Goal: Task Accomplishment & Management: Use online tool/utility

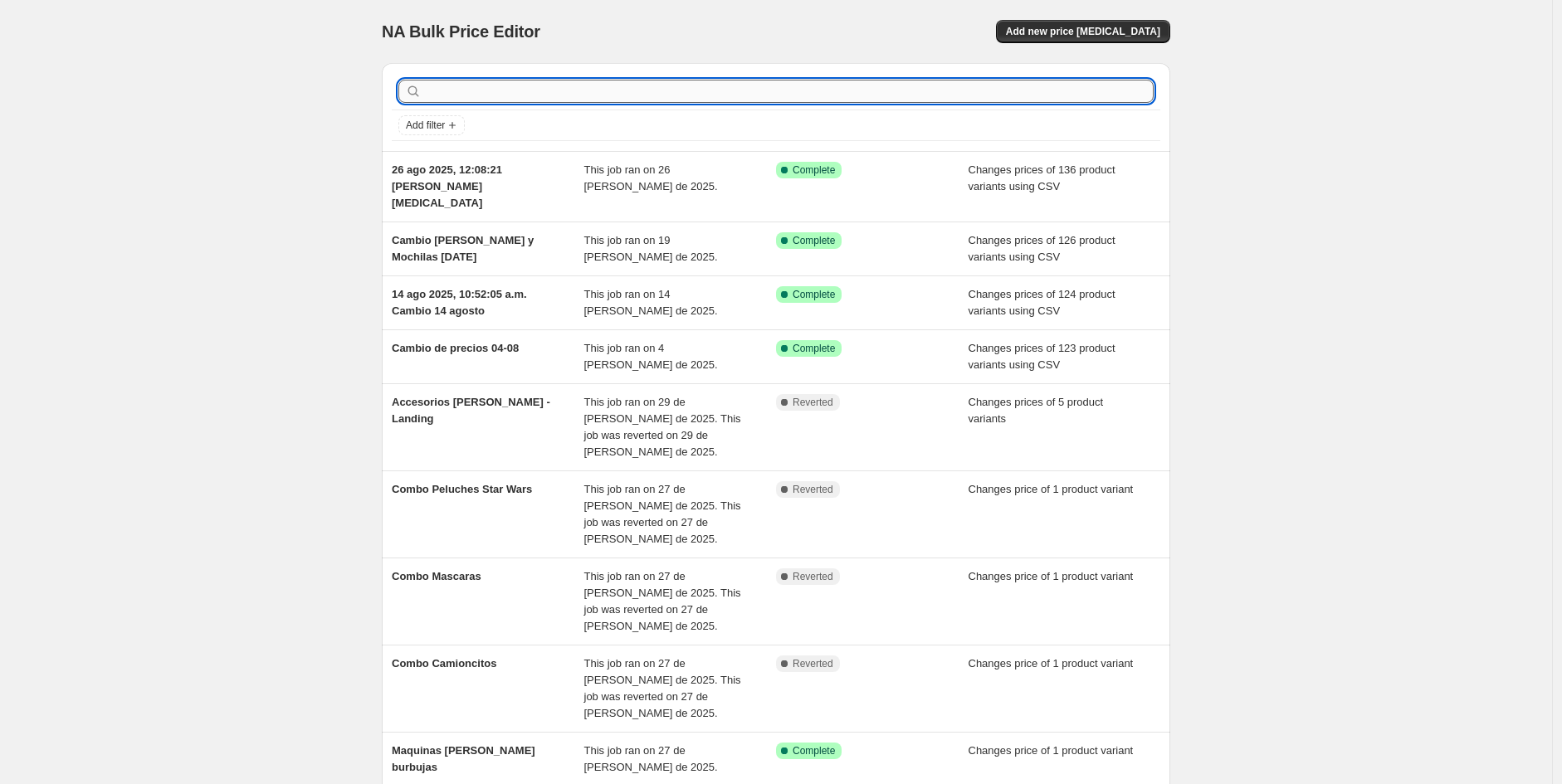
click at [1013, 92] on input "text" at bounding box center [789, 91] width 728 height 23
click at [457, 124] on icon "Add filter" at bounding box center [452, 126] width 14 height 14
click at [485, 90] on input "text" at bounding box center [789, 91] width 728 height 23
click at [481, 95] on input "text" at bounding box center [789, 91] width 728 height 23
paste input "Productos de Coleccion (Productos desde 1.990 hasta 10.990)"
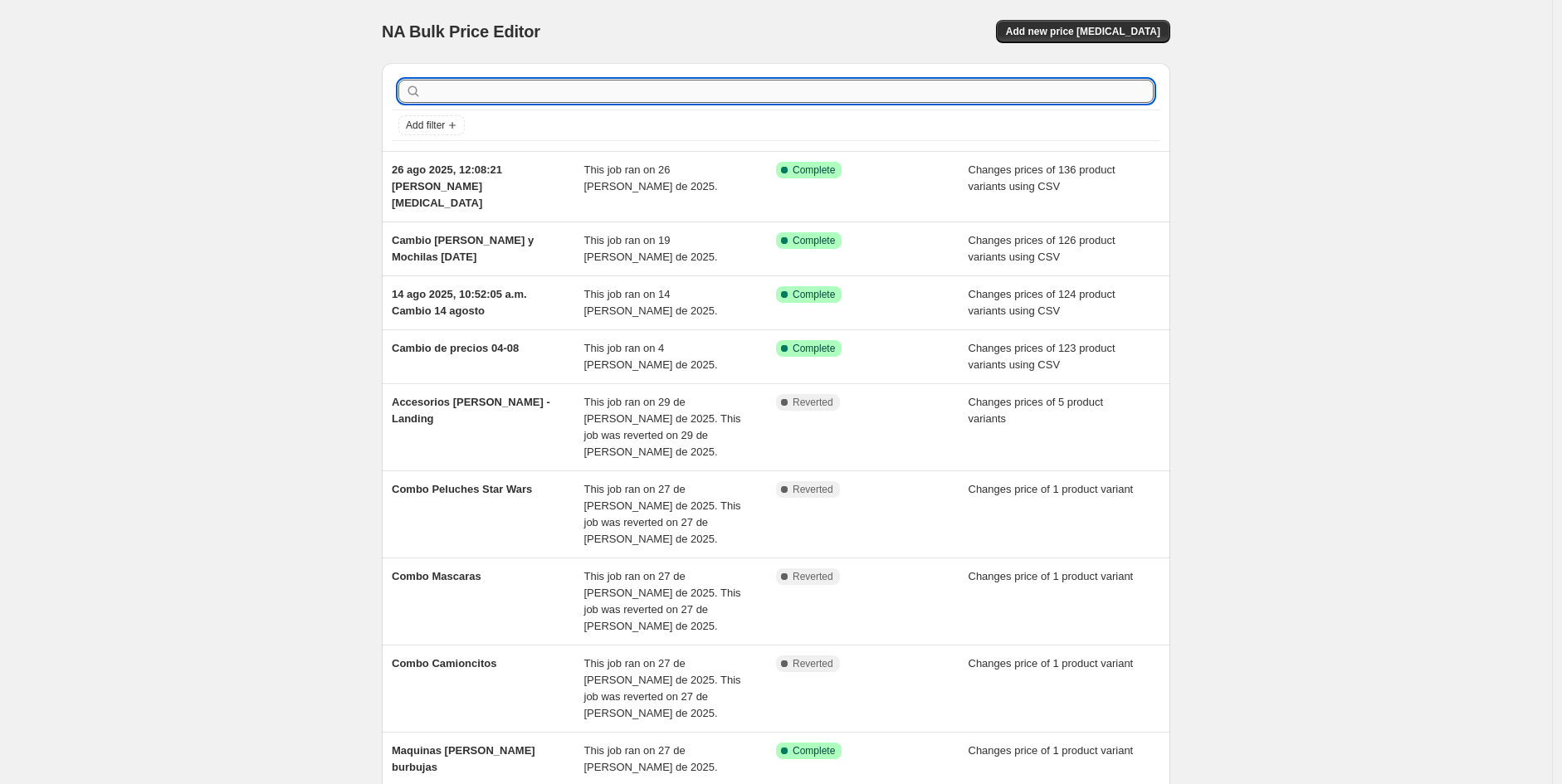
type input "Productos de Coleccion (Productos desde 1.990 hasta 10.990)"
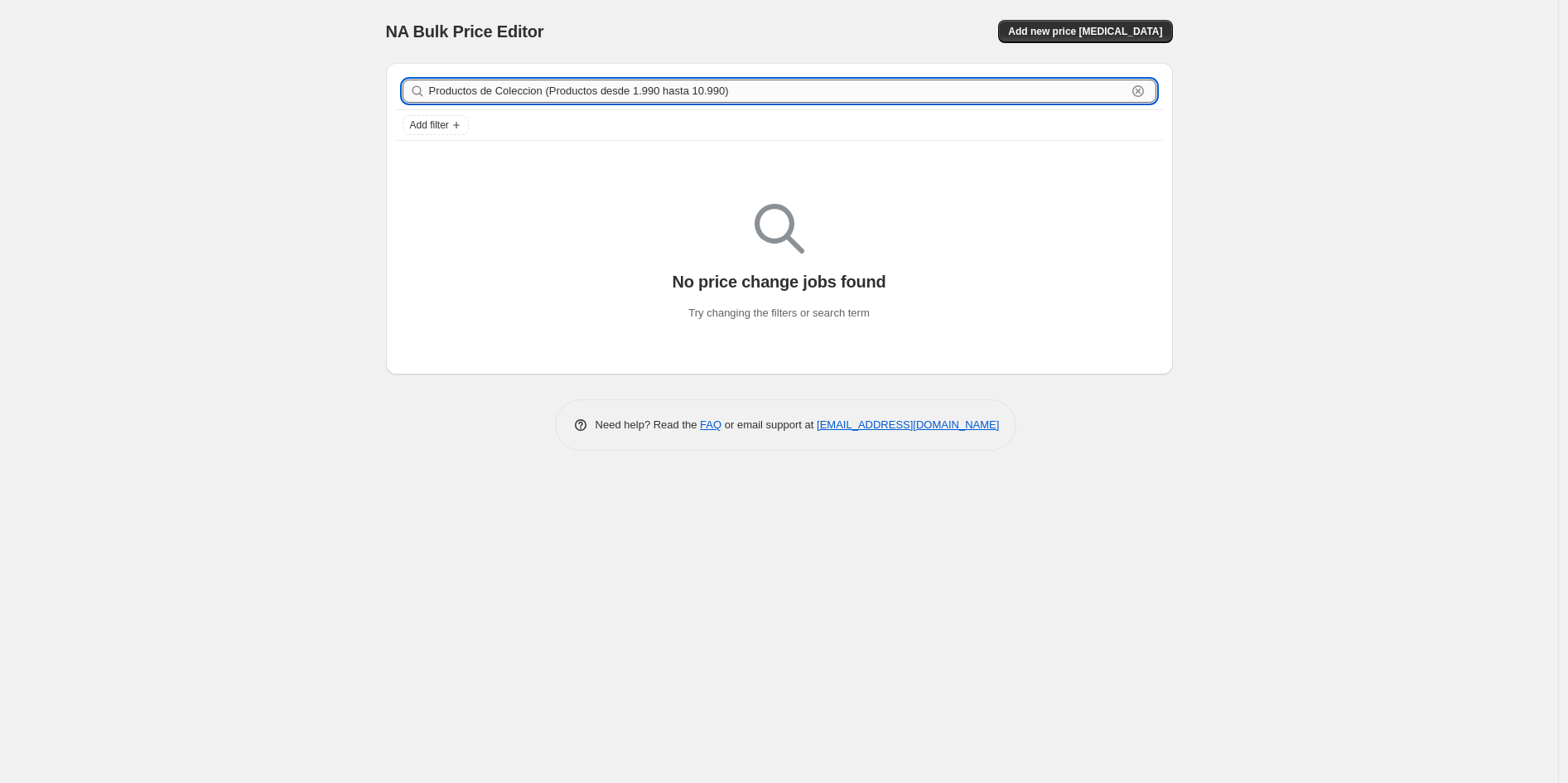
click at [774, 95] on input "Productos de Coleccion (Productos desde 1.990 hasta 10.990)" at bounding box center [777, 91] width 697 height 23
click at [774, 94] on input "Productos de Coleccion (Productos desde 1.990 hasta 10.990)" at bounding box center [777, 91] width 697 height 23
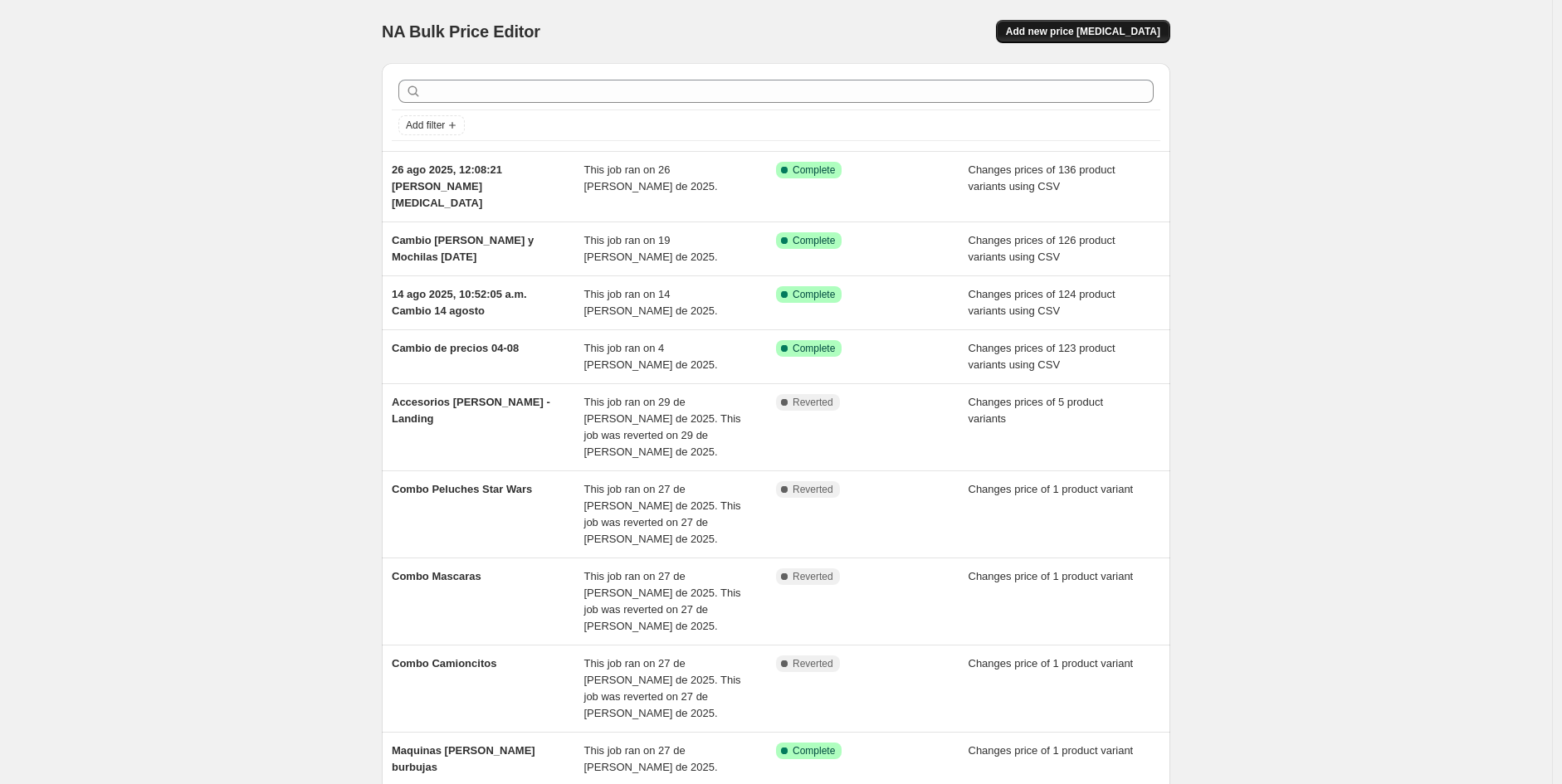
click at [1063, 32] on span "Add new price [MEDICAL_DATA]" at bounding box center [1083, 32] width 155 height 14
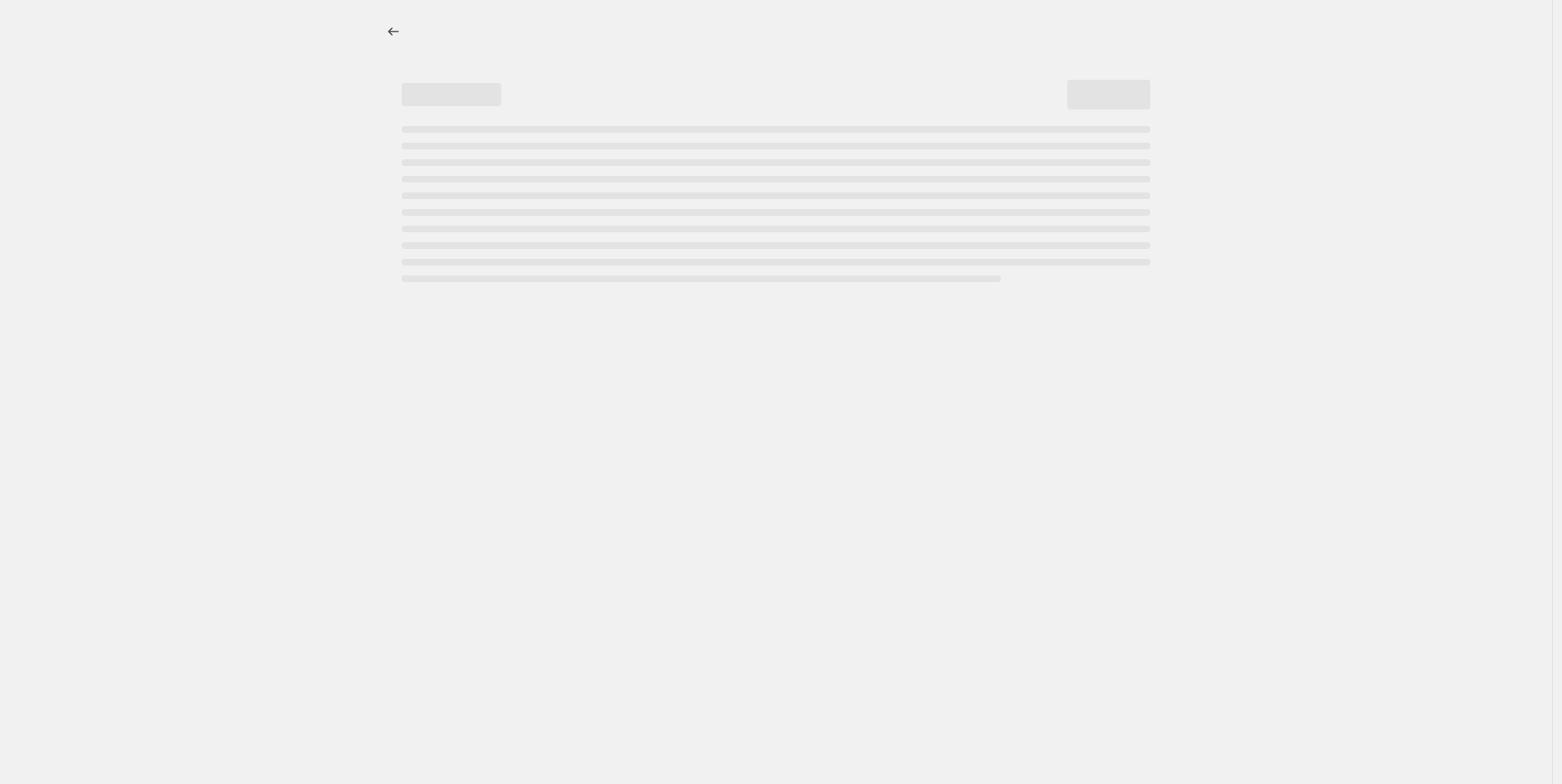
select select "percentage"
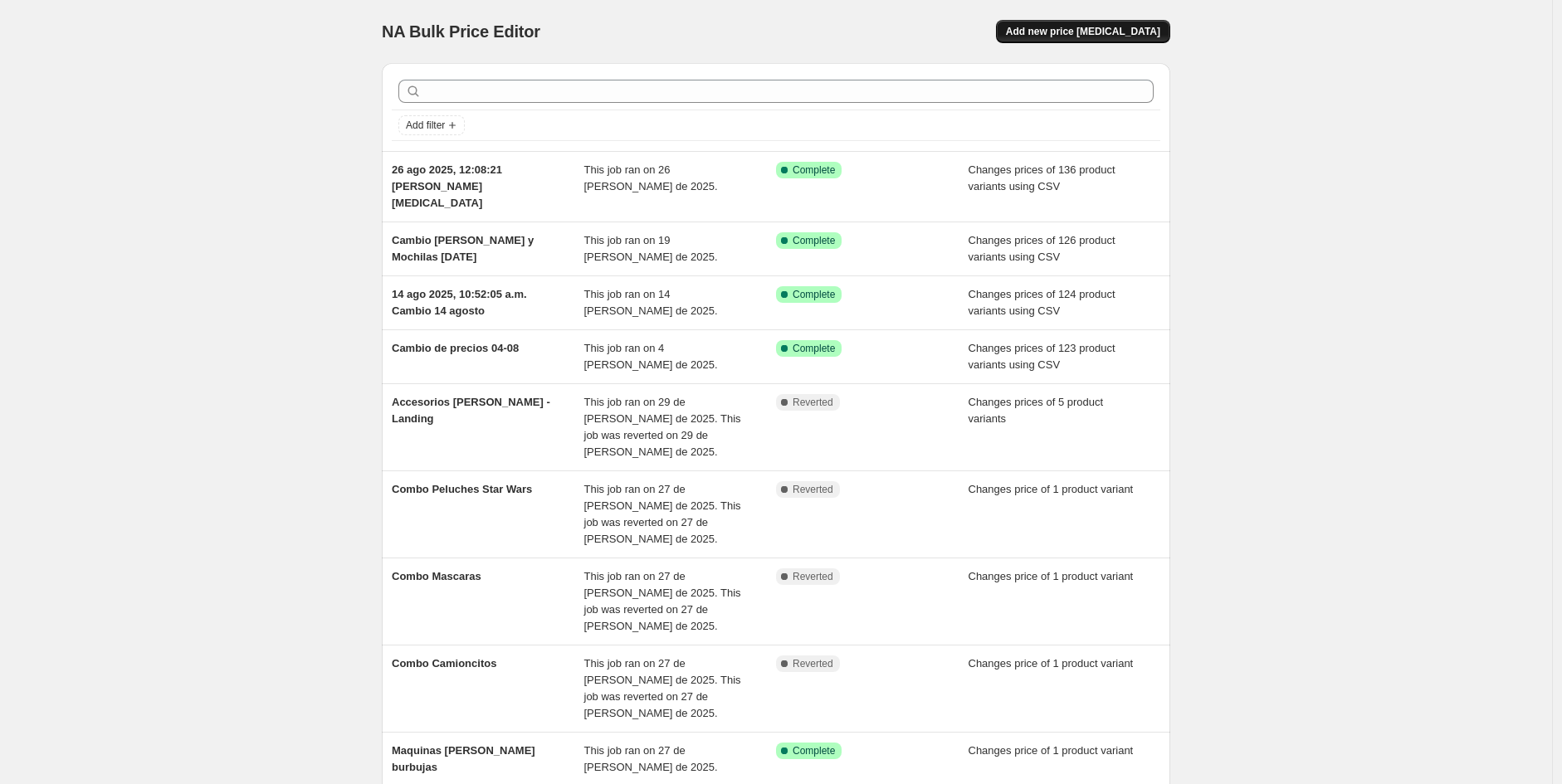
click at [1105, 35] on span "Add new price [MEDICAL_DATA]" at bounding box center [1083, 32] width 155 height 14
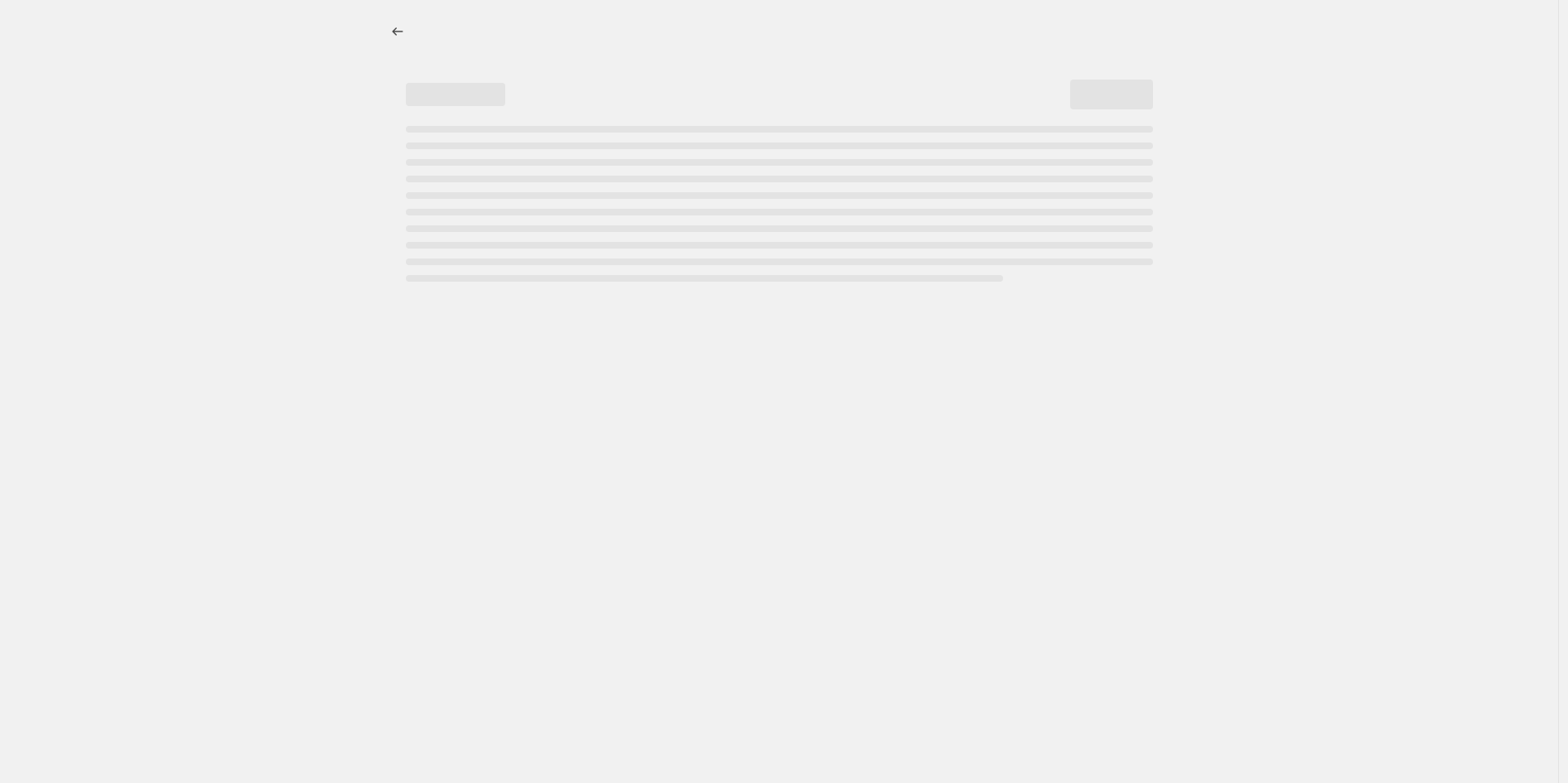
select select "percentage"
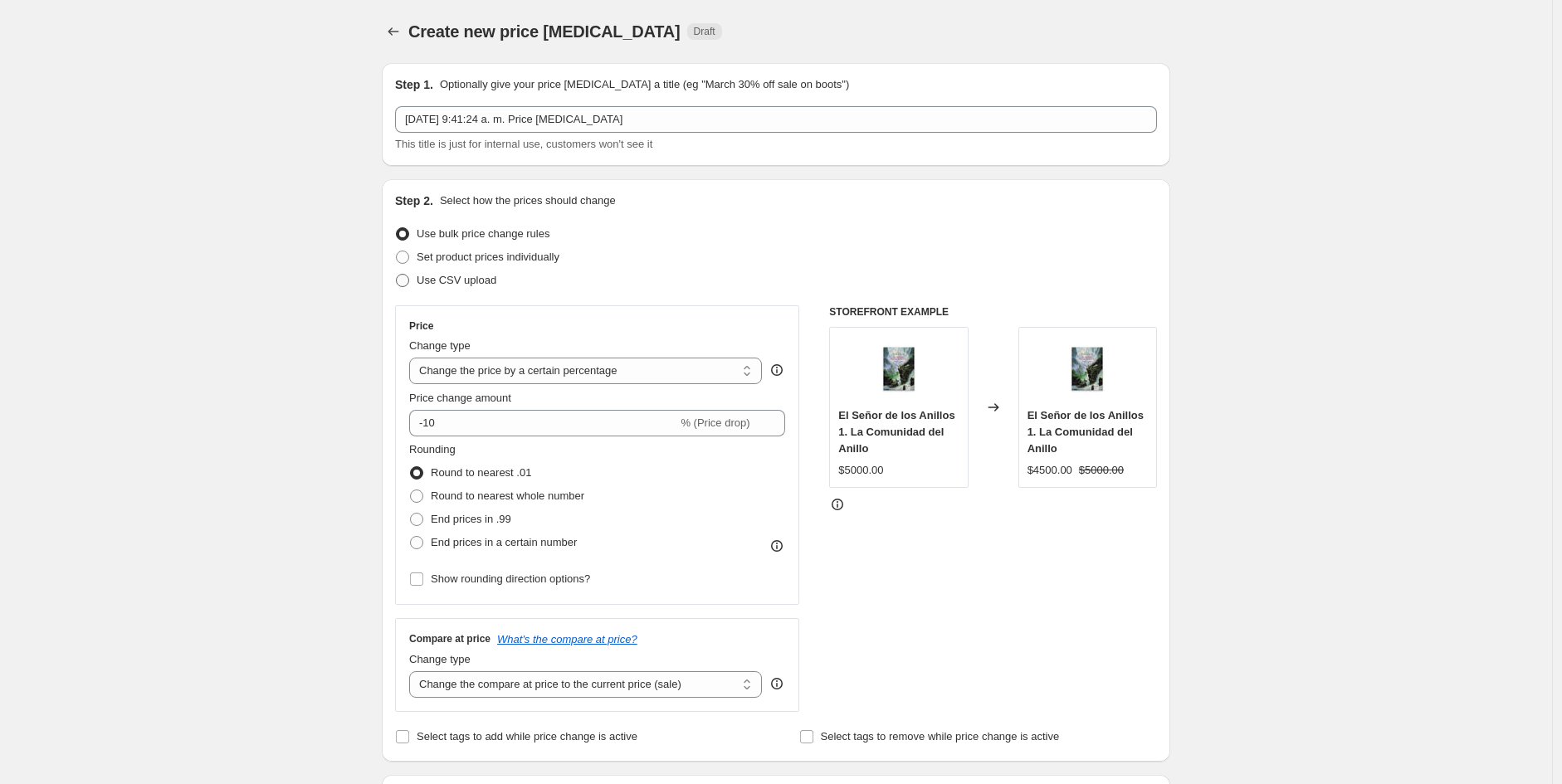
click at [408, 276] on span at bounding box center [403, 281] width 14 height 14
click at [397, 274] on input "Use CSV upload" at bounding box center [396, 274] width 1 height 1
radio input "true"
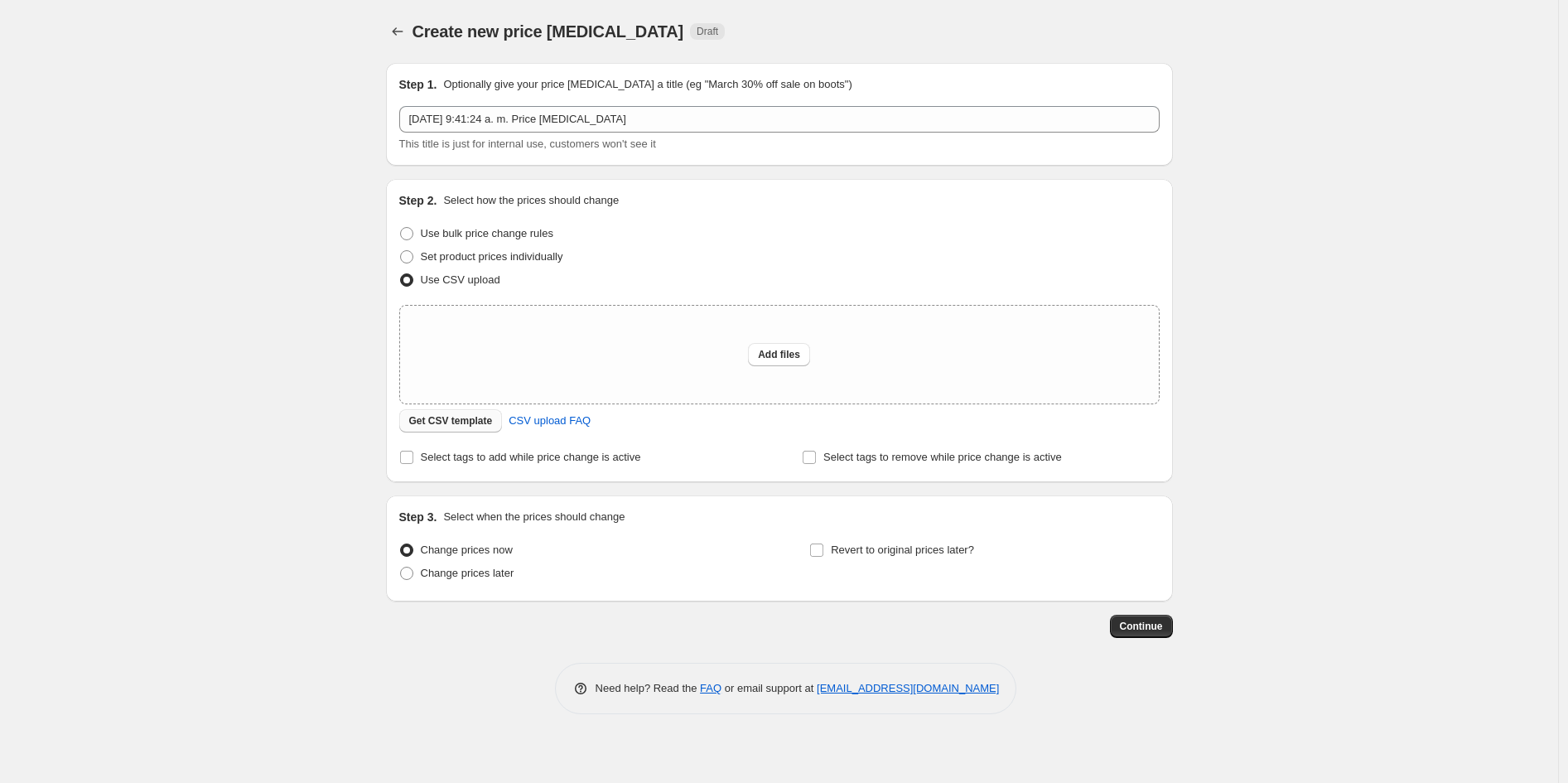
click at [460, 417] on span "Get CSV template" at bounding box center [450, 421] width 84 height 14
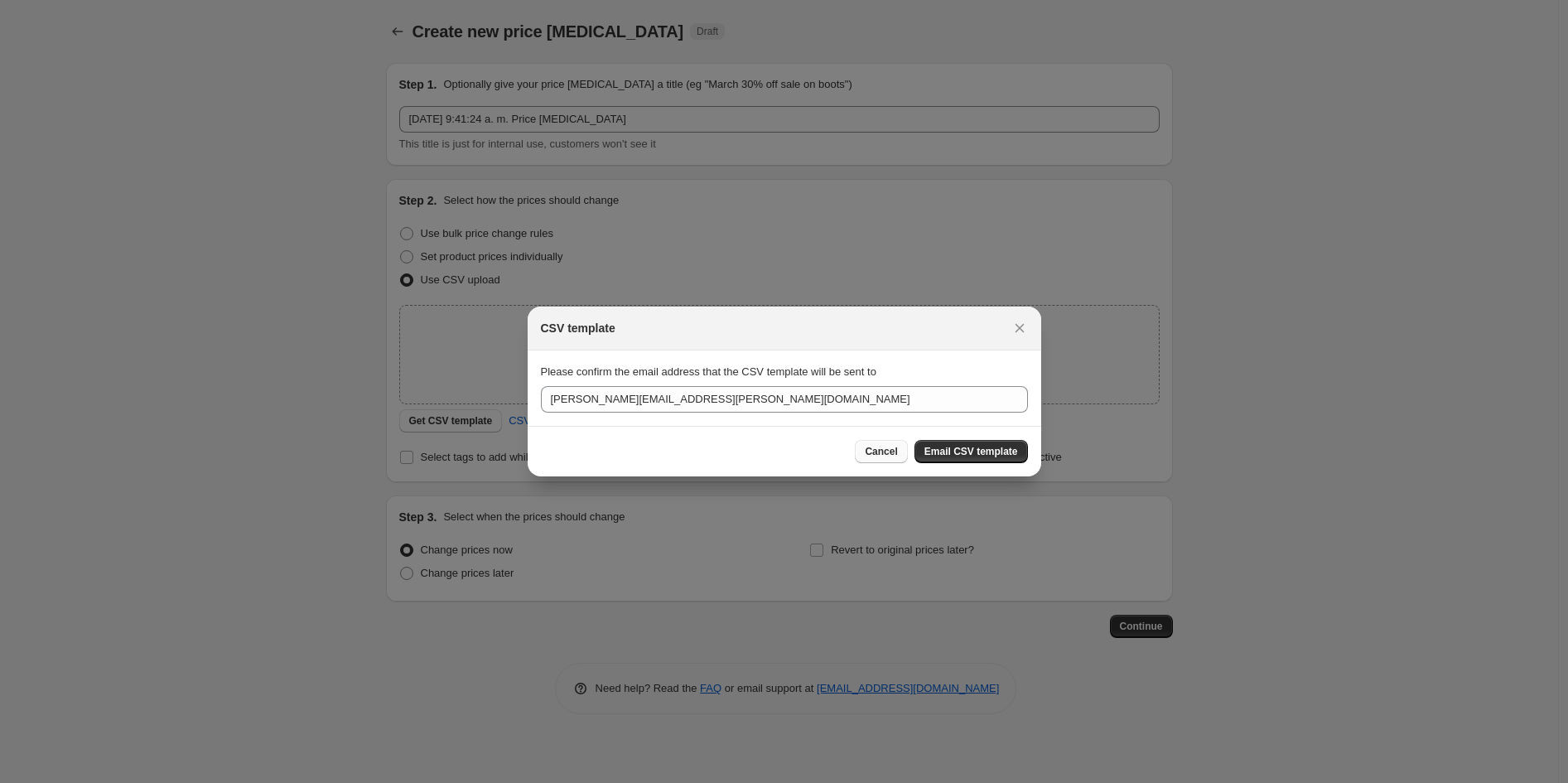
click at [874, 448] on span "Cancel" at bounding box center [881, 451] width 33 height 14
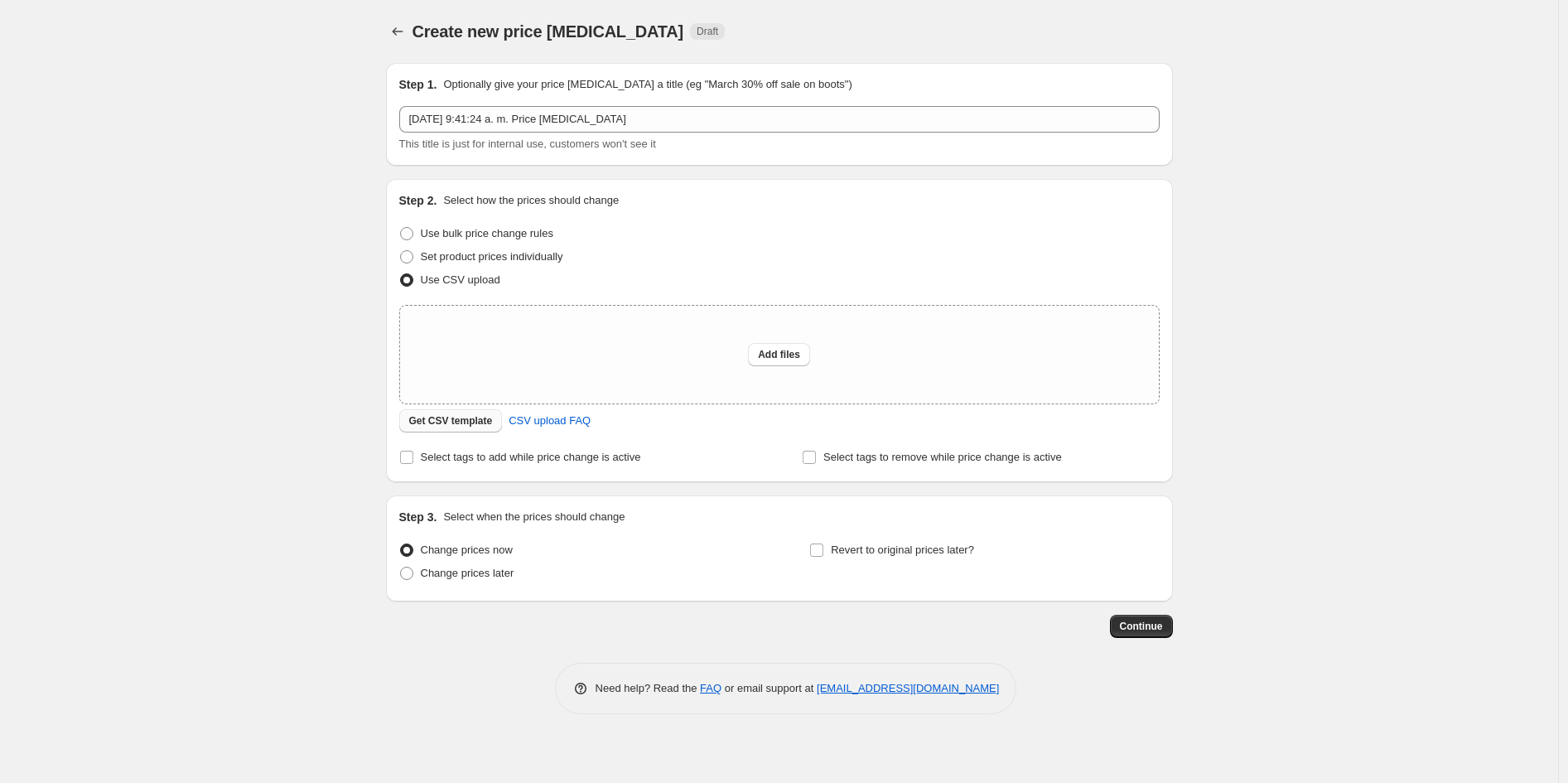
click at [420, 427] on button "Get CSV template" at bounding box center [450, 420] width 103 height 23
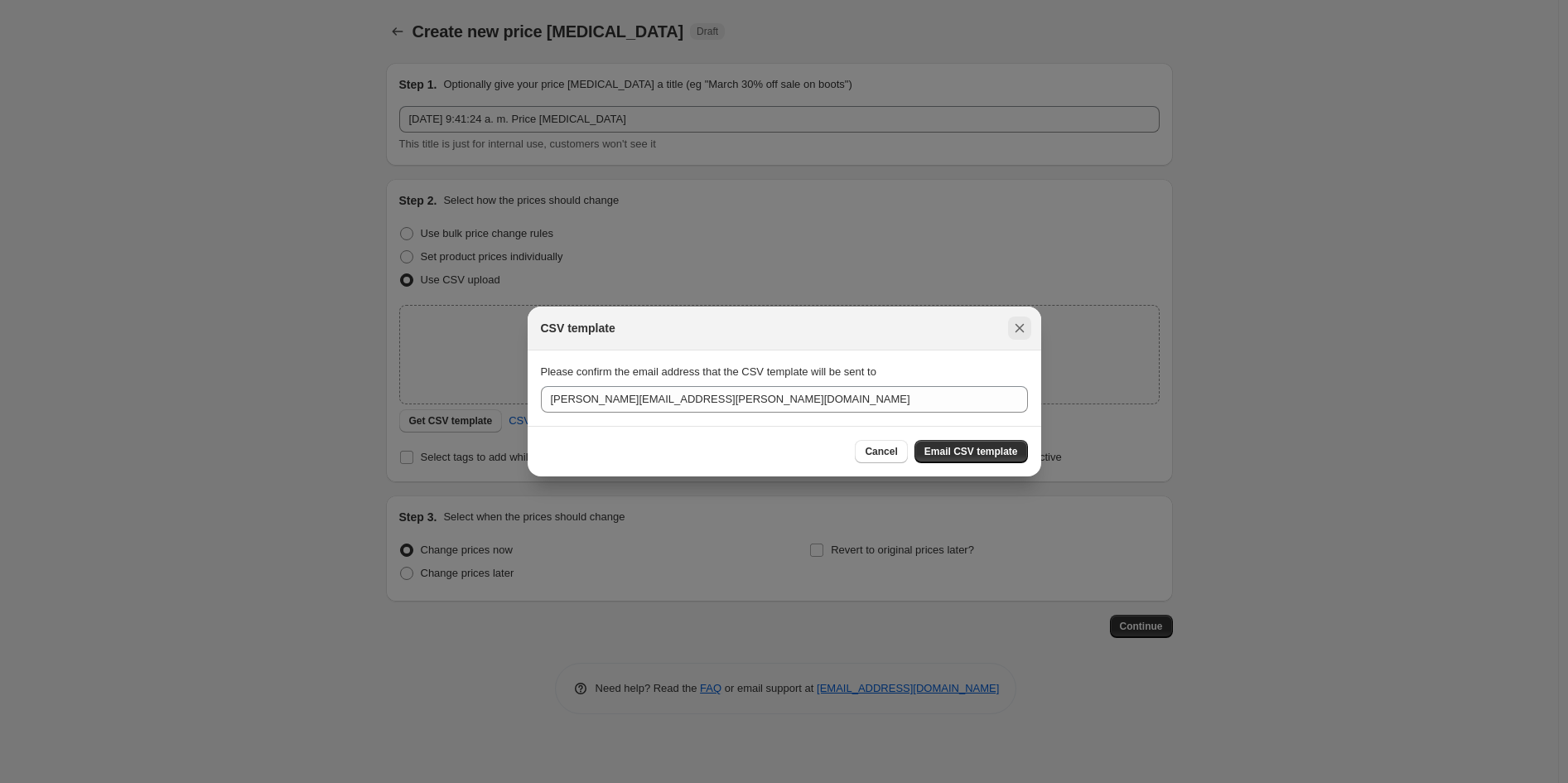
click at [1027, 327] on icon "Close" at bounding box center [1019, 328] width 16 height 16
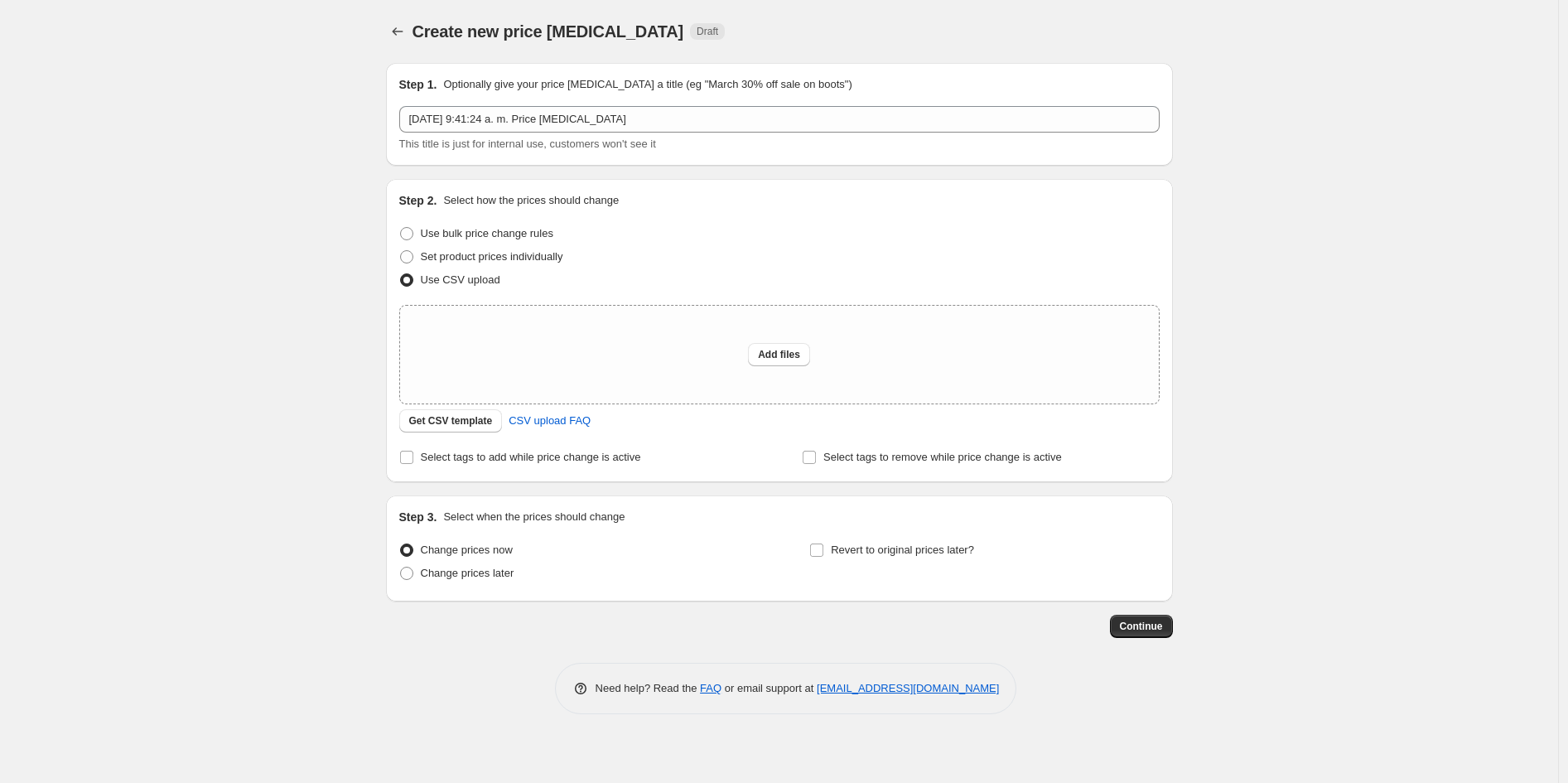
click at [1288, 323] on div "Create new price [MEDICAL_DATA]. This page is ready Create new price [MEDICAL_D…" at bounding box center [779, 392] width 1558 height 783
click at [407, 232] on span at bounding box center [407, 233] width 14 height 14
click at [401, 228] on input "Use bulk price change rules" at bounding box center [400, 227] width 1 height 1
radio input "true"
select select "percentage"
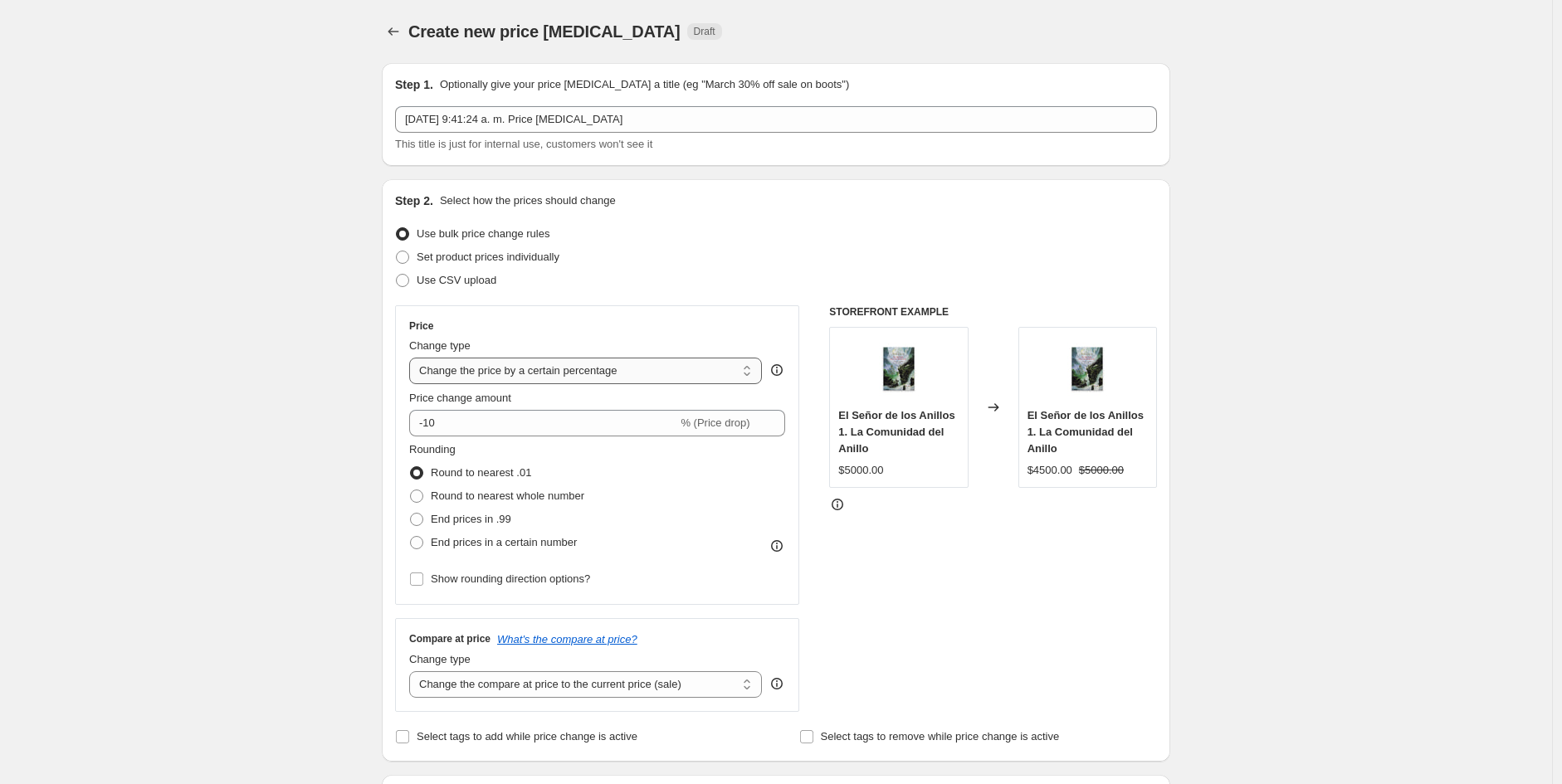
click at [642, 378] on select "Change the price to a certain amount Change the price by a certain amount Chang…" at bounding box center [585, 370] width 353 height 26
click at [648, 378] on select "Change the price to a certain amount Change the price by a certain amount Chang…" at bounding box center [585, 370] width 353 height 26
click at [405, 257] on span at bounding box center [403, 257] width 14 height 14
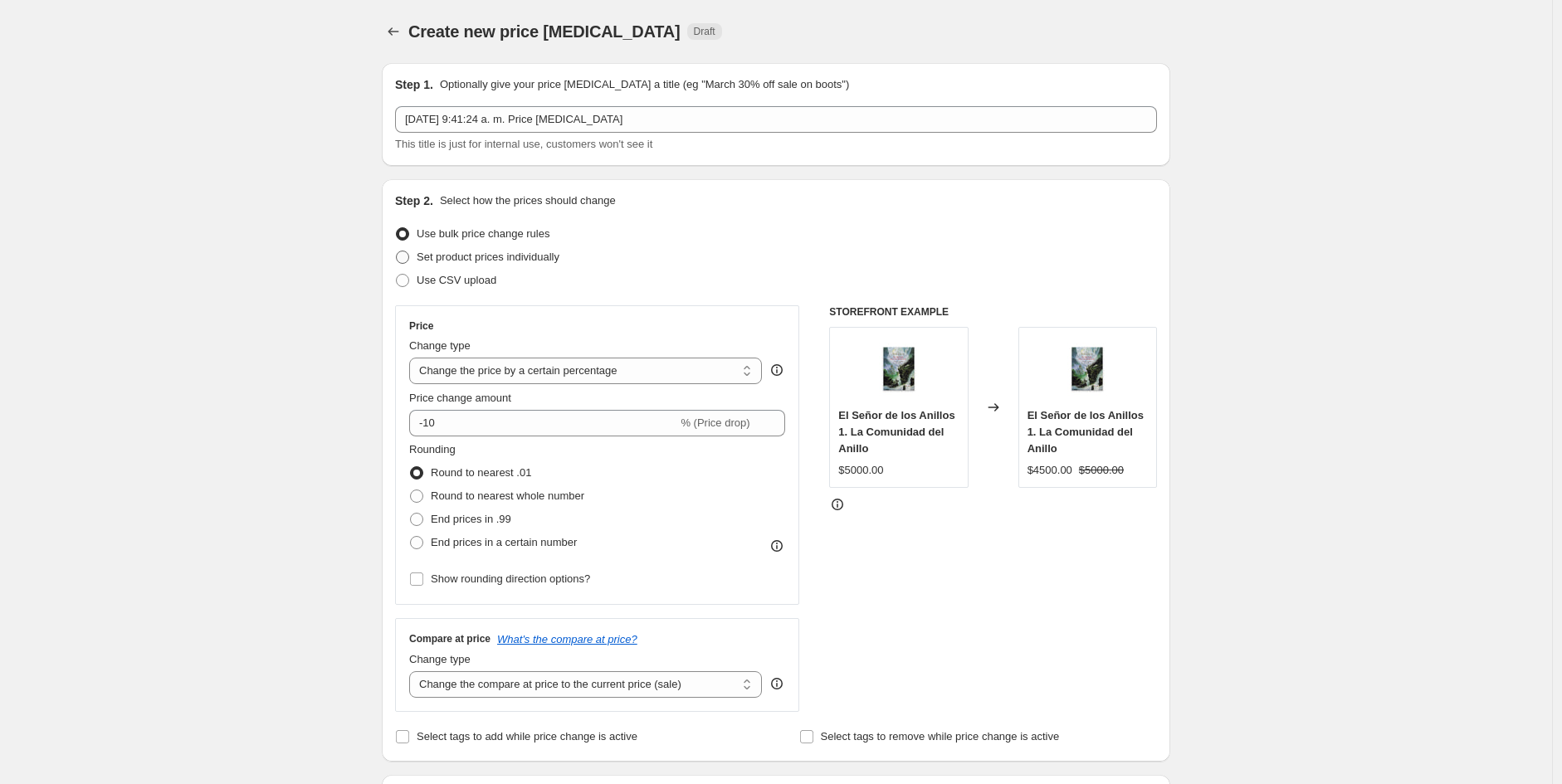
click at [397, 251] on input "Set product prices individually" at bounding box center [396, 250] width 1 height 1
radio input "true"
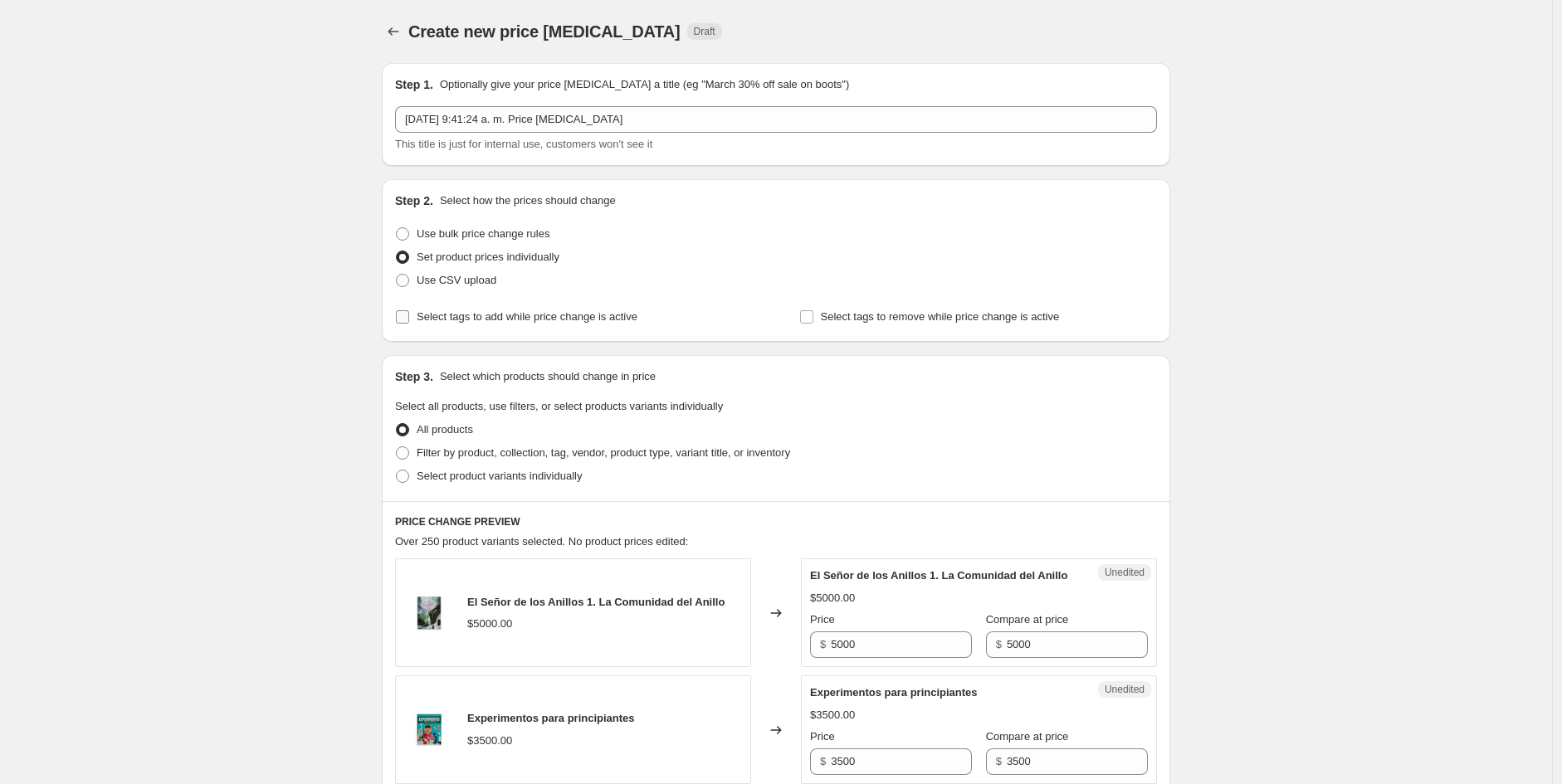
click at [400, 314] on input "Select tags to add while price change is active" at bounding box center [403, 317] width 14 height 14
checkbox input "true"
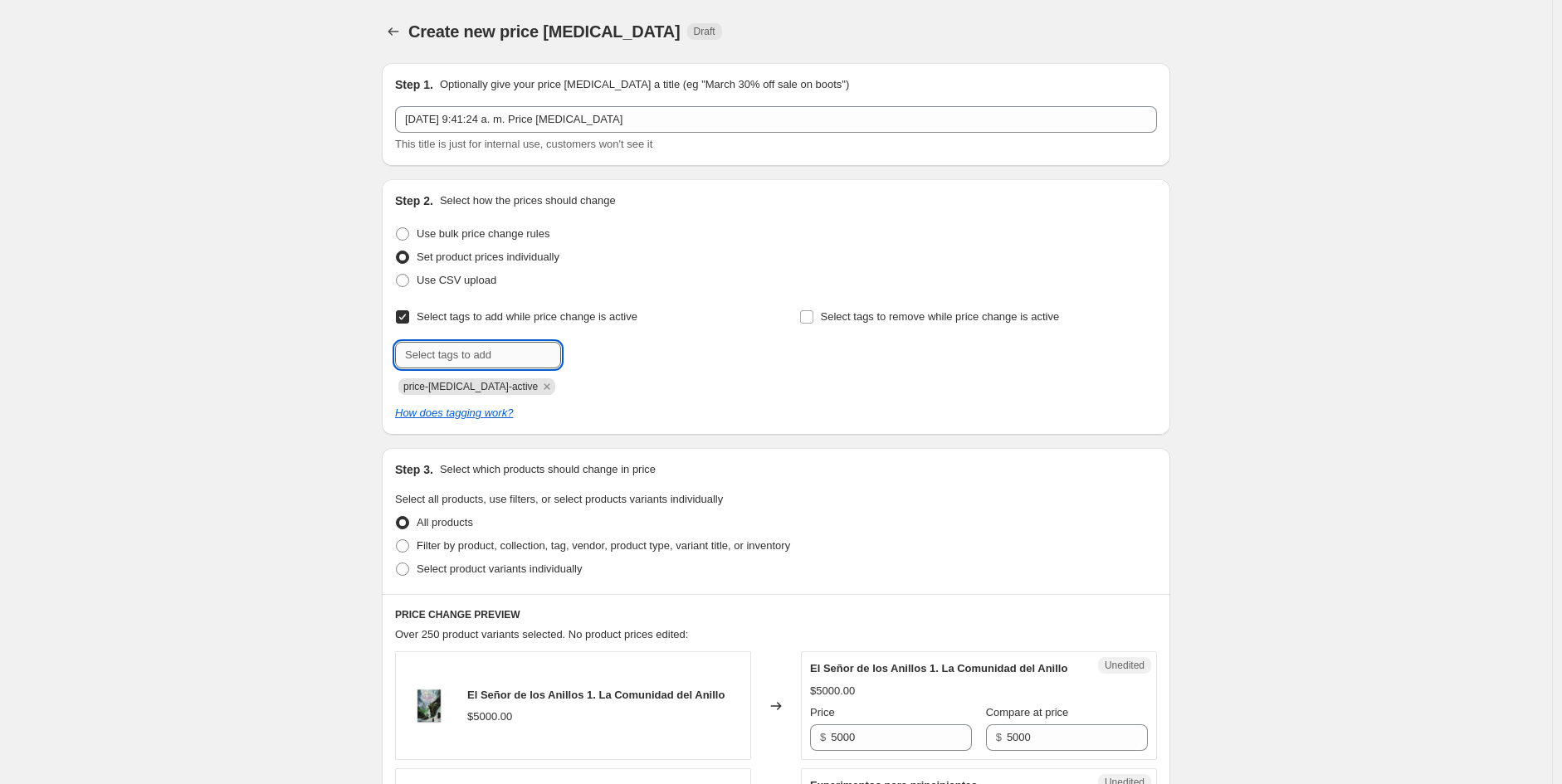
click at [457, 348] on input "text" at bounding box center [478, 354] width 166 height 26
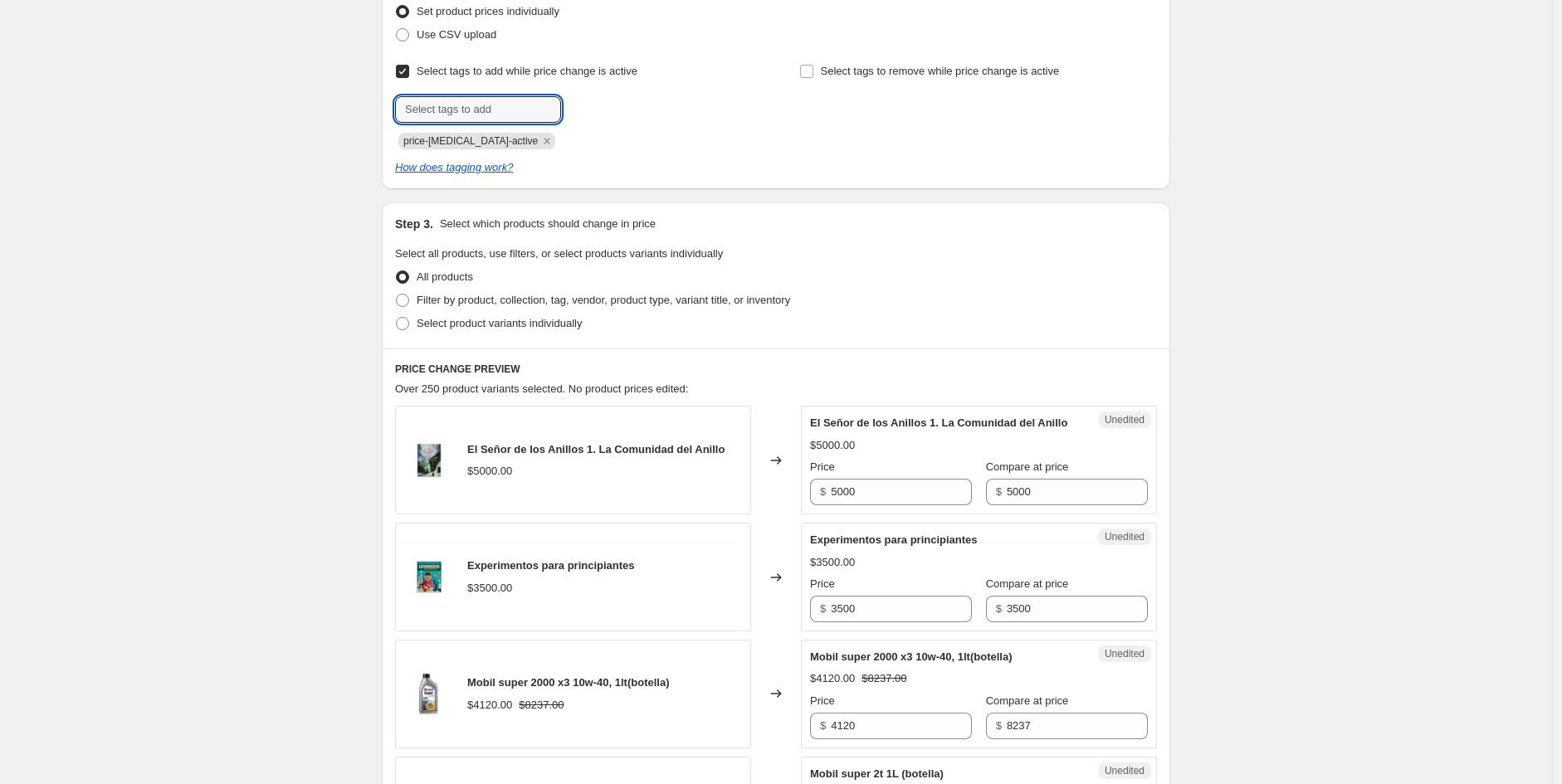
scroll to position [276, 0]
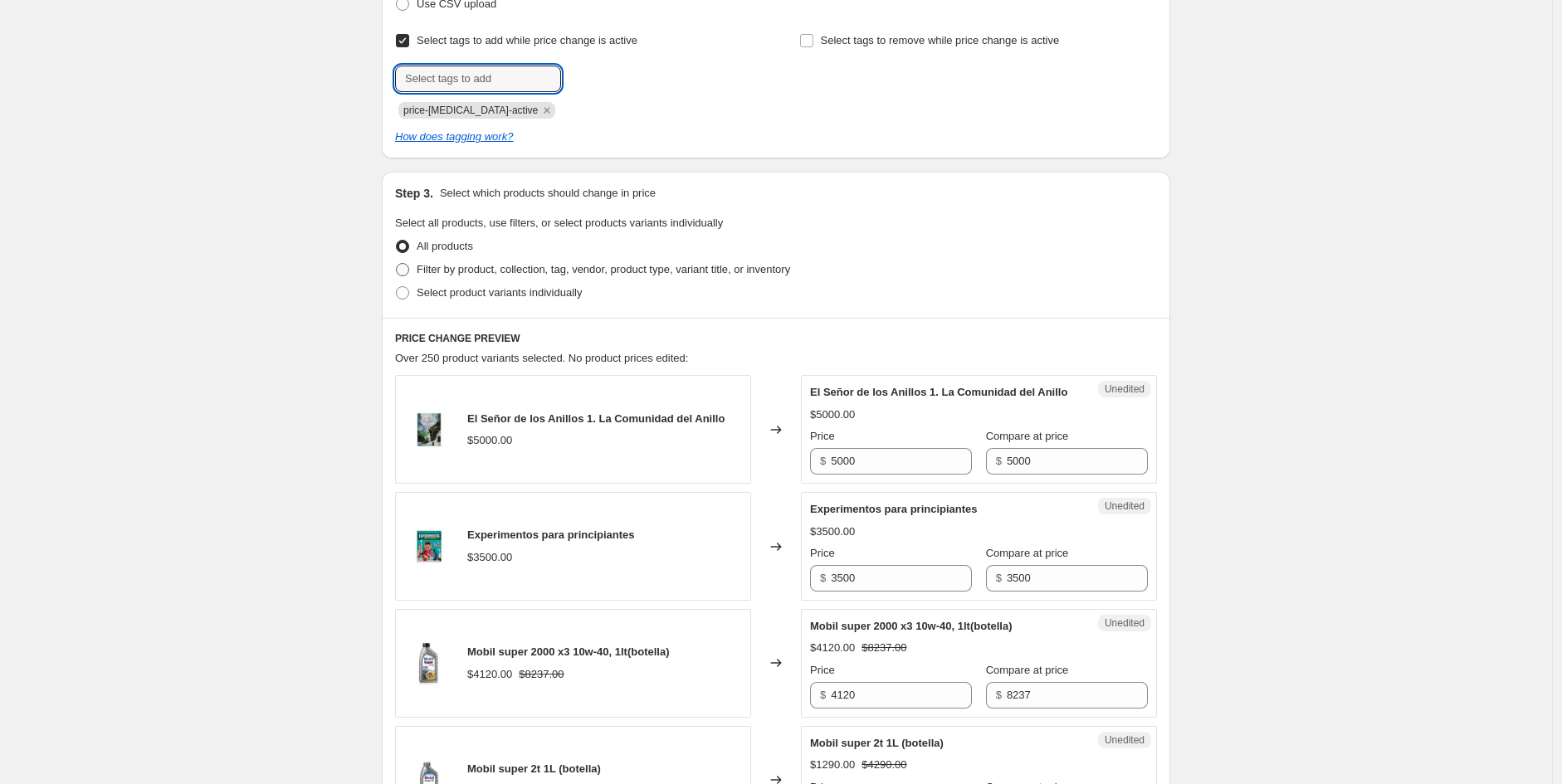
click at [408, 270] on span at bounding box center [403, 269] width 14 height 14
click at [397, 264] on input "Filter by product, collection, tag, vendor, product type, variant title, or inv…" at bounding box center [396, 263] width 1 height 1
radio input "true"
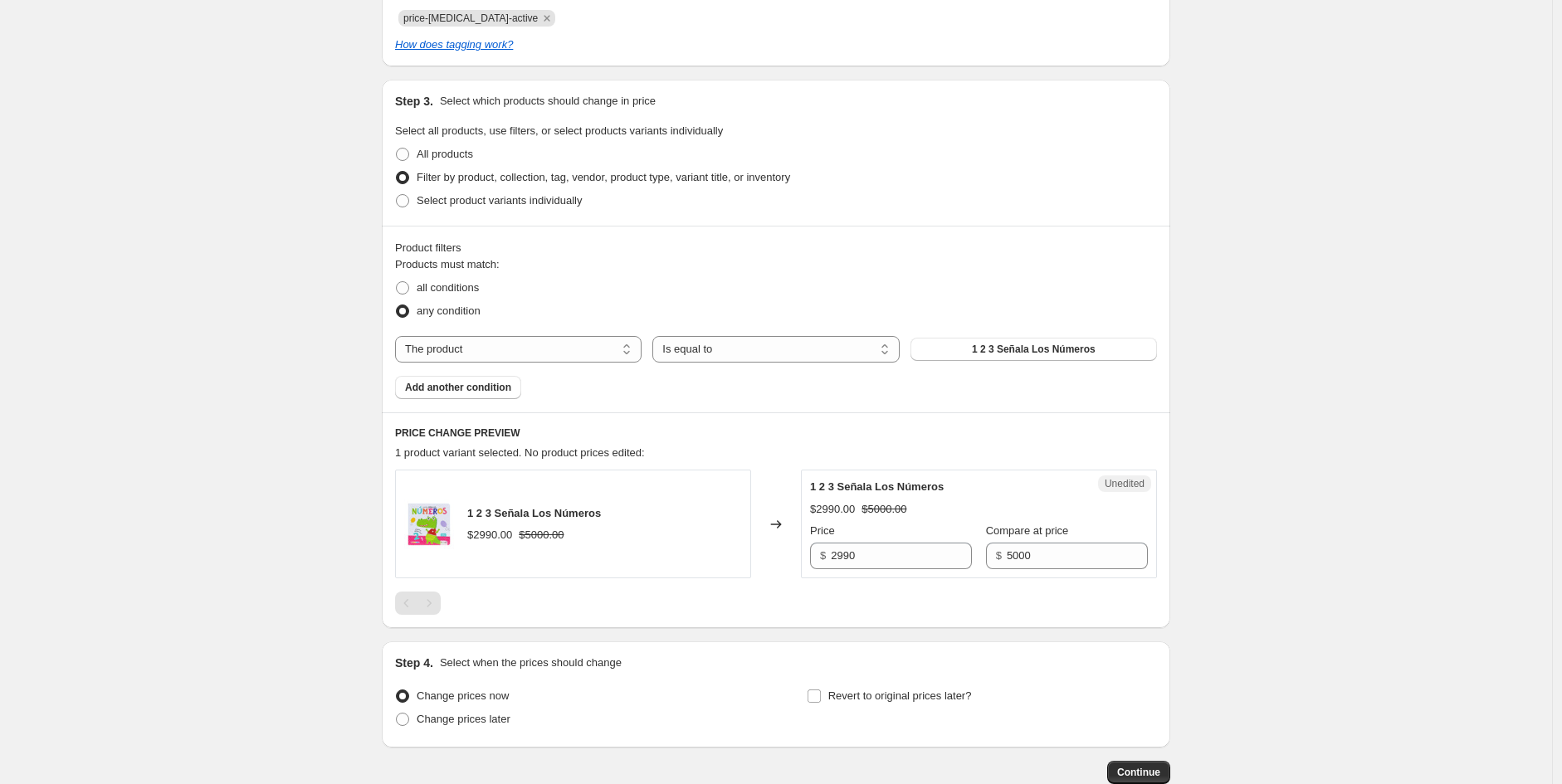
scroll to position [461, 0]
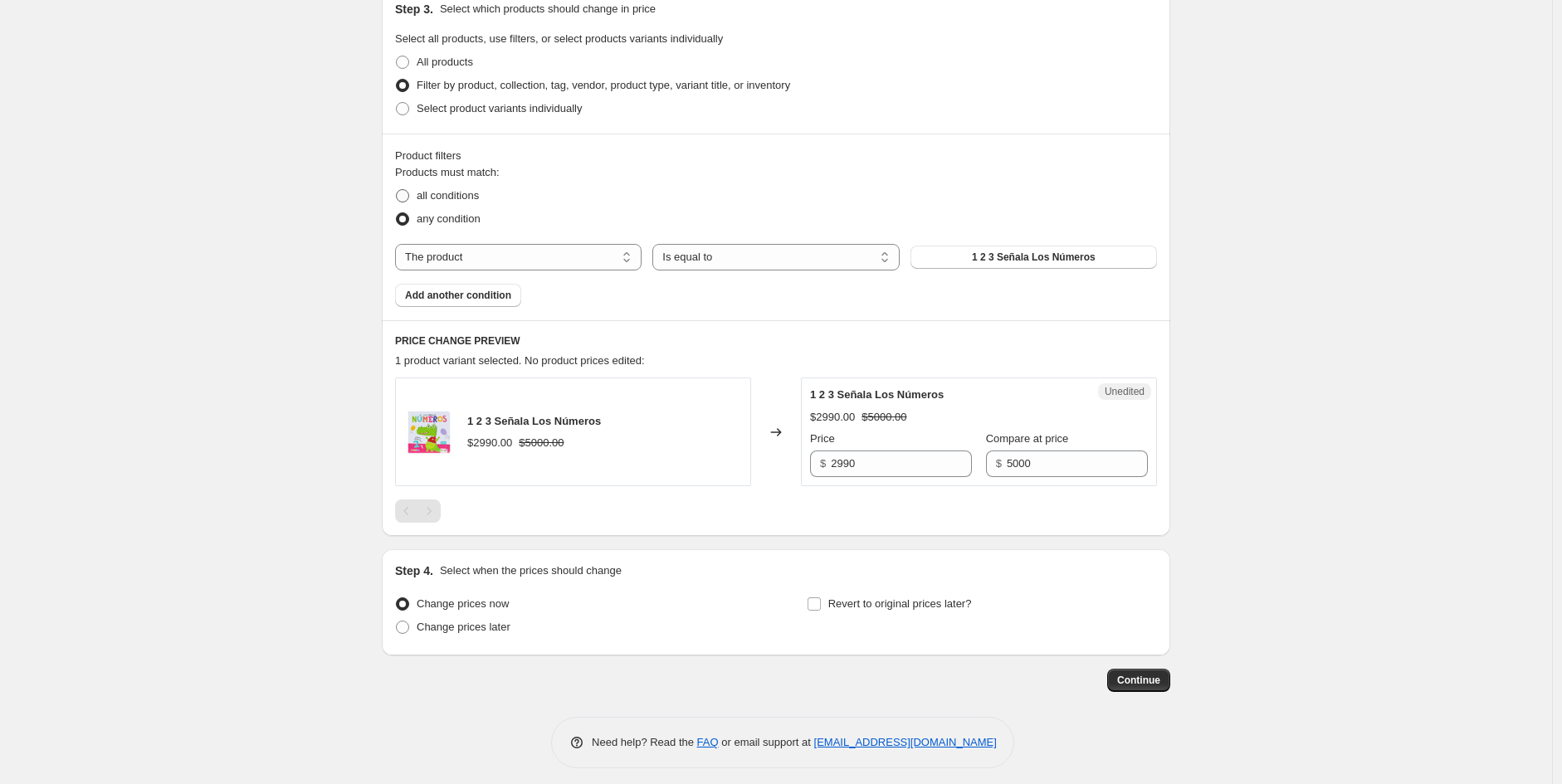
click at [410, 192] on span at bounding box center [403, 196] width 14 height 14
click at [397, 190] on input "all conditions" at bounding box center [396, 189] width 1 height 1
radio input "true"
click at [594, 262] on select "The product The product's collection The product's tag The product's vendor The…" at bounding box center [518, 257] width 246 height 26
select select "collection"
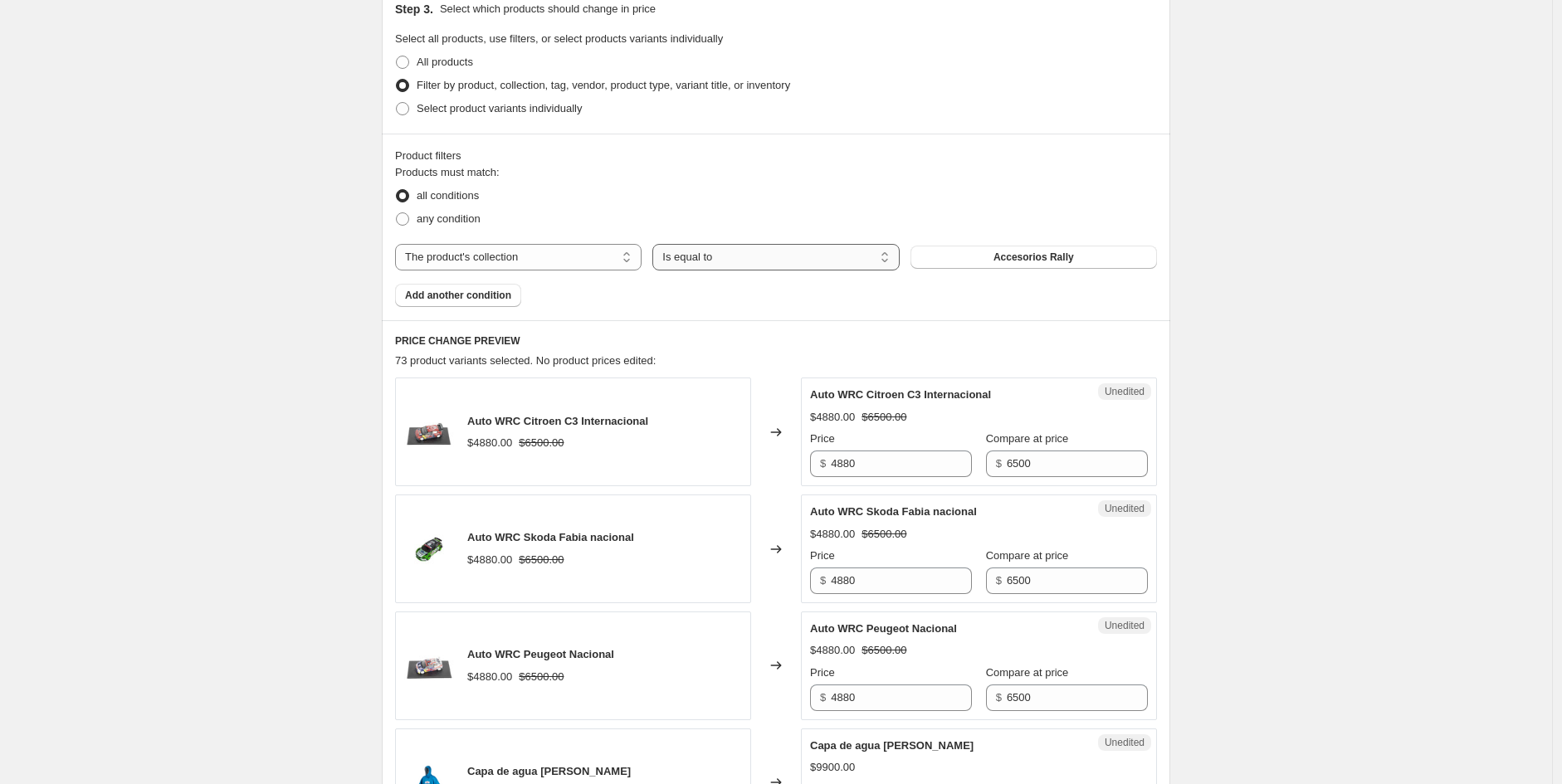
click at [810, 254] on select "Is equal to Is not equal to" at bounding box center [775, 257] width 246 height 26
click at [837, 254] on select "Is equal to Is not equal to" at bounding box center [775, 257] width 246 height 26
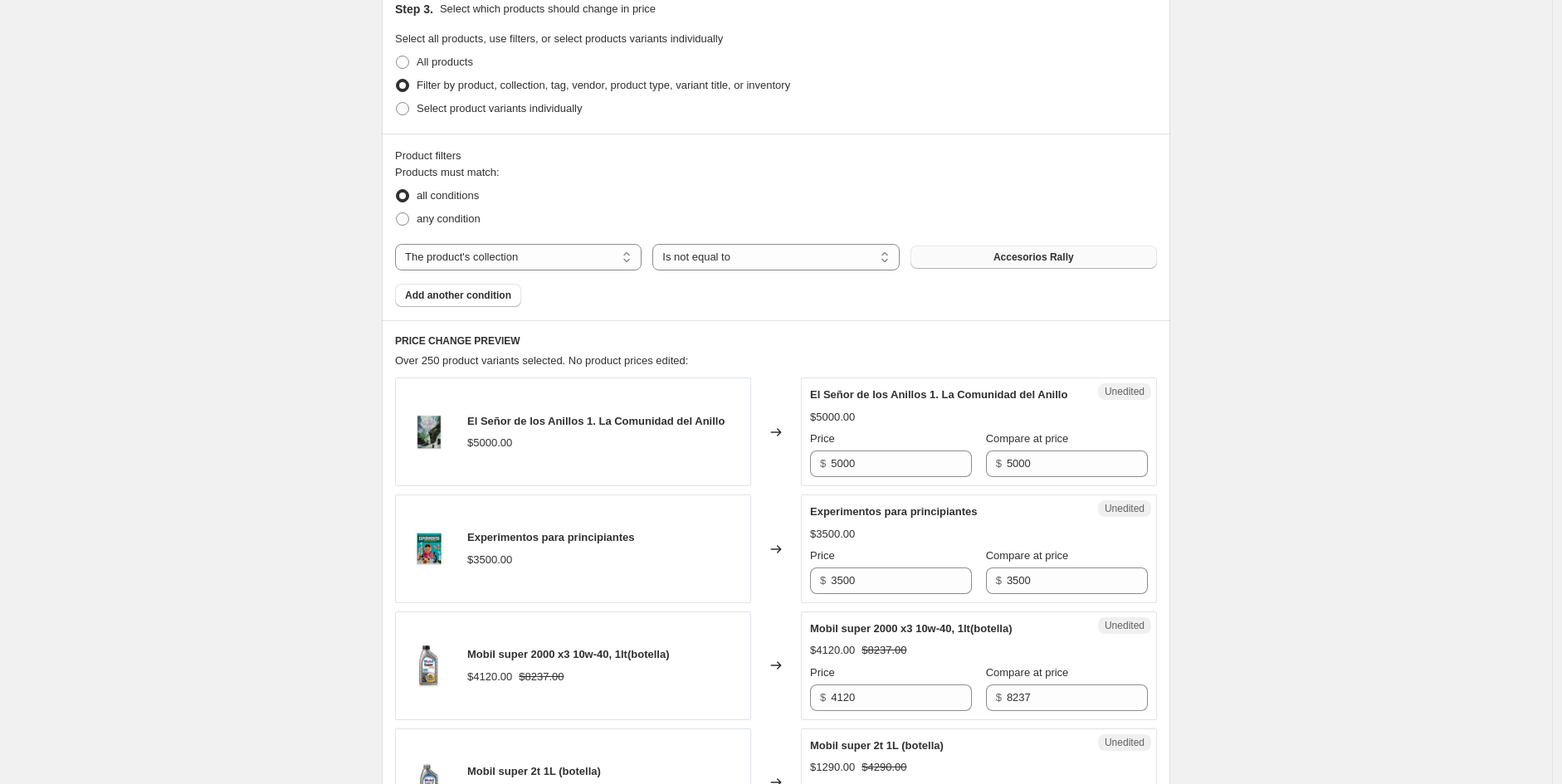
click at [951, 260] on button "Accesorios Rally" at bounding box center [1034, 257] width 246 height 23
click at [766, 260] on select "Is equal to Is not equal to" at bounding box center [775, 257] width 246 height 26
select select "equal"
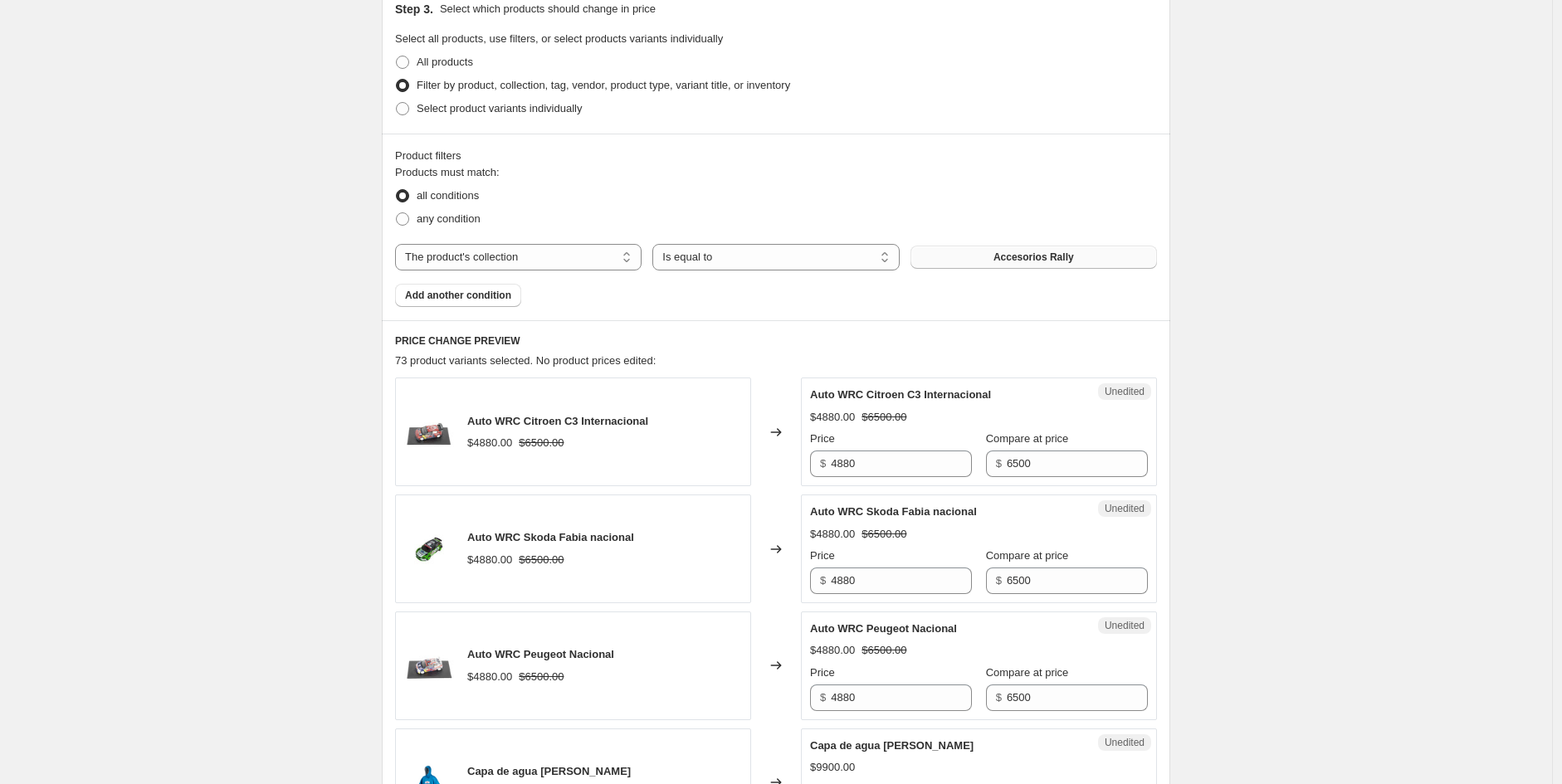
click at [994, 256] on button "Accesorios Rally" at bounding box center [1034, 257] width 246 height 23
click at [487, 292] on span "Add another condition" at bounding box center [458, 295] width 106 height 14
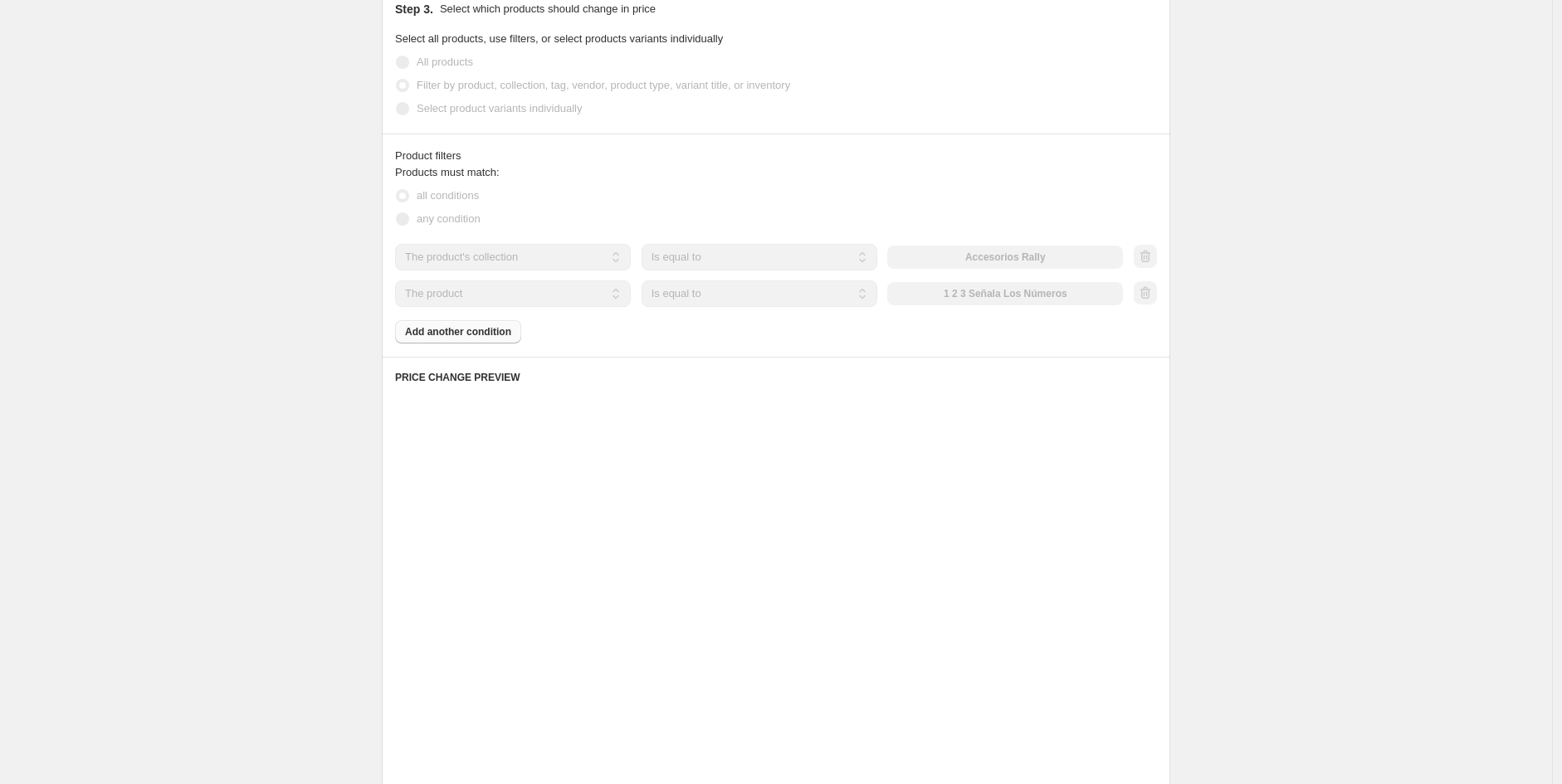
scroll to position [351, 0]
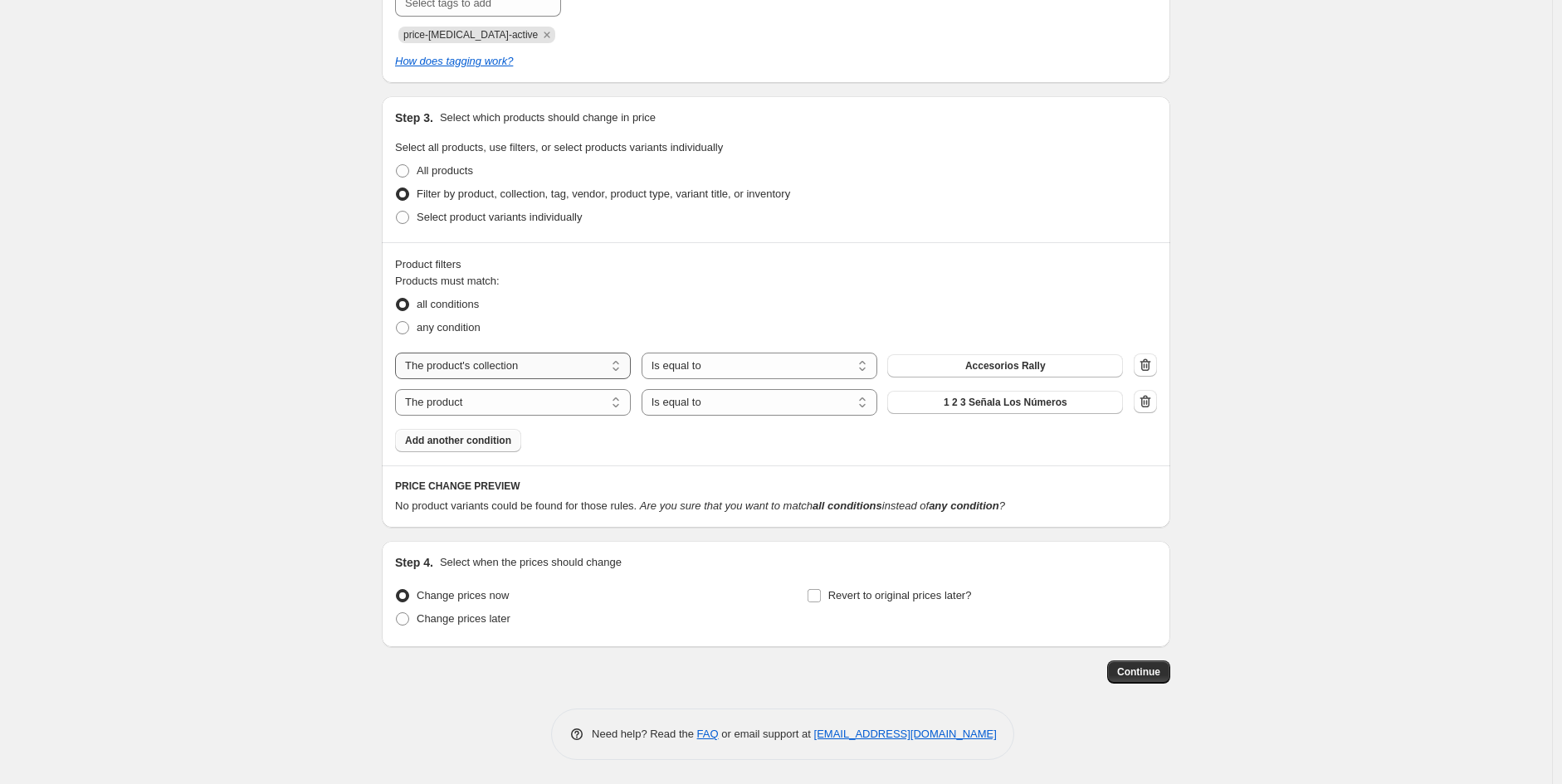
click at [566, 368] on select "The product The product's collection The product's tag The product's vendor The…" at bounding box center [513, 365] width 236 height 26
click at [399, 352] on select "The product The product's collection The product's tag The product's vendor The…" at bounding box center [513, 365] width 236 height 26
click at [786, 366] on select "Is equal to Is not equal to" at bounding box center [759, 365] width 236 height 26
click at [1157, 400] on button "button" at bounding box center [1146, 402] width 23 height 23
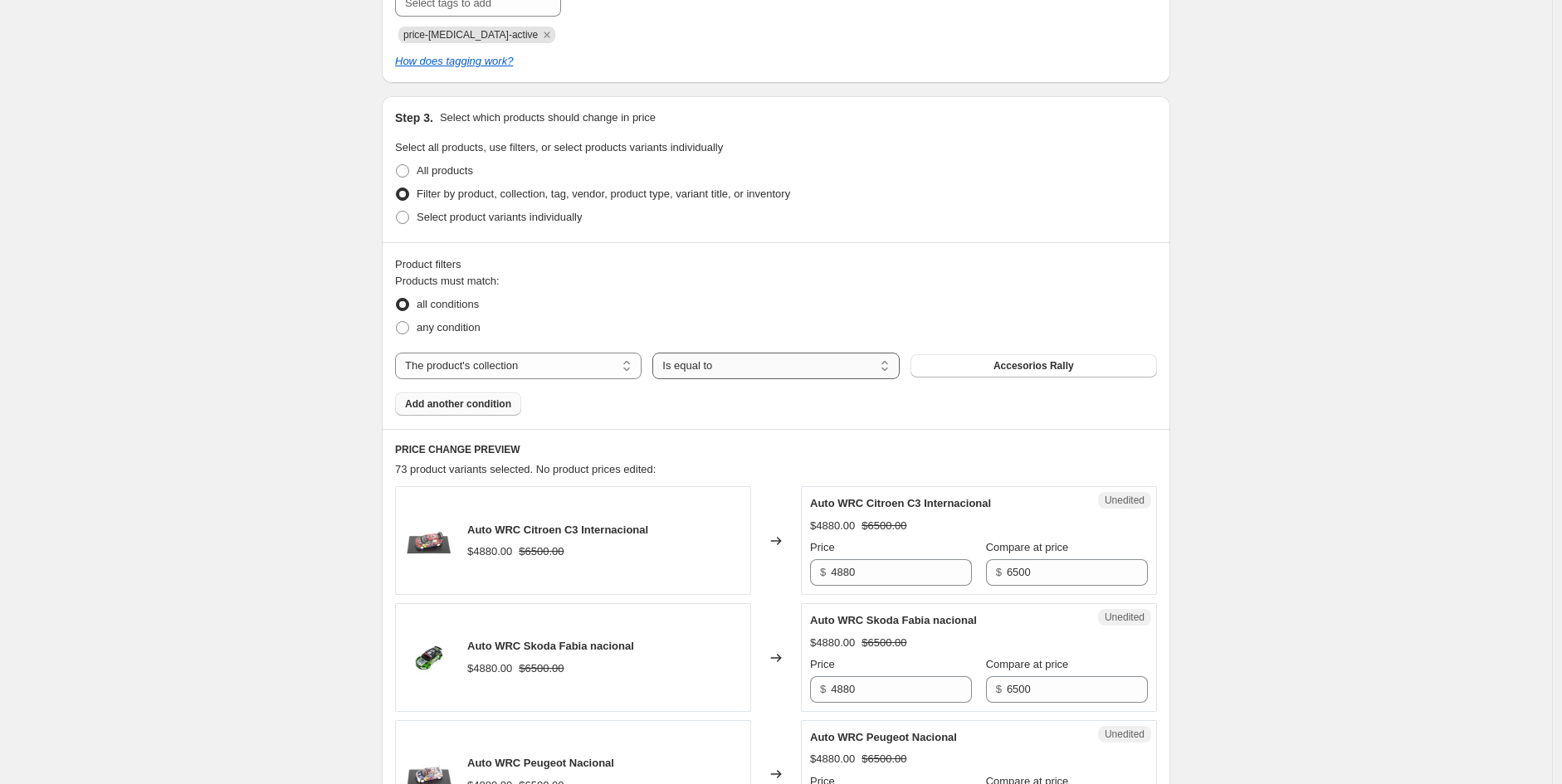
click at [712, 372] on select "Is equal to Is not equal to" at bounding box center [775, 365] width 246 height 26
click at [657, 352] on select "Is equal to Is not equal to" at bounding box center [775, 365] width 246 height 26
click at [1043, 361] on span "Accesorios Rally" at bounding box center [1033, 366] width 80 height 14
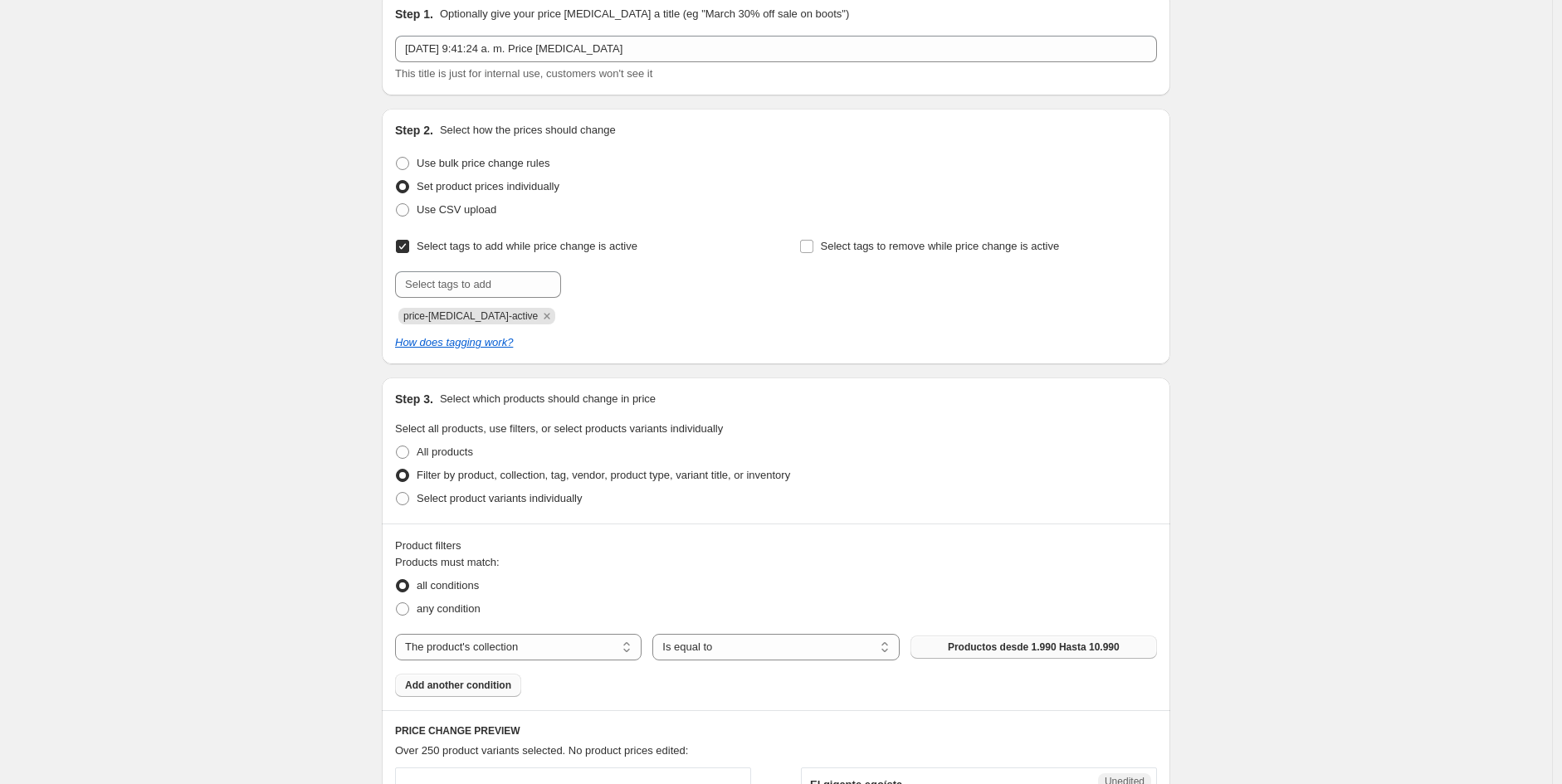
scroll to position [0, 0]
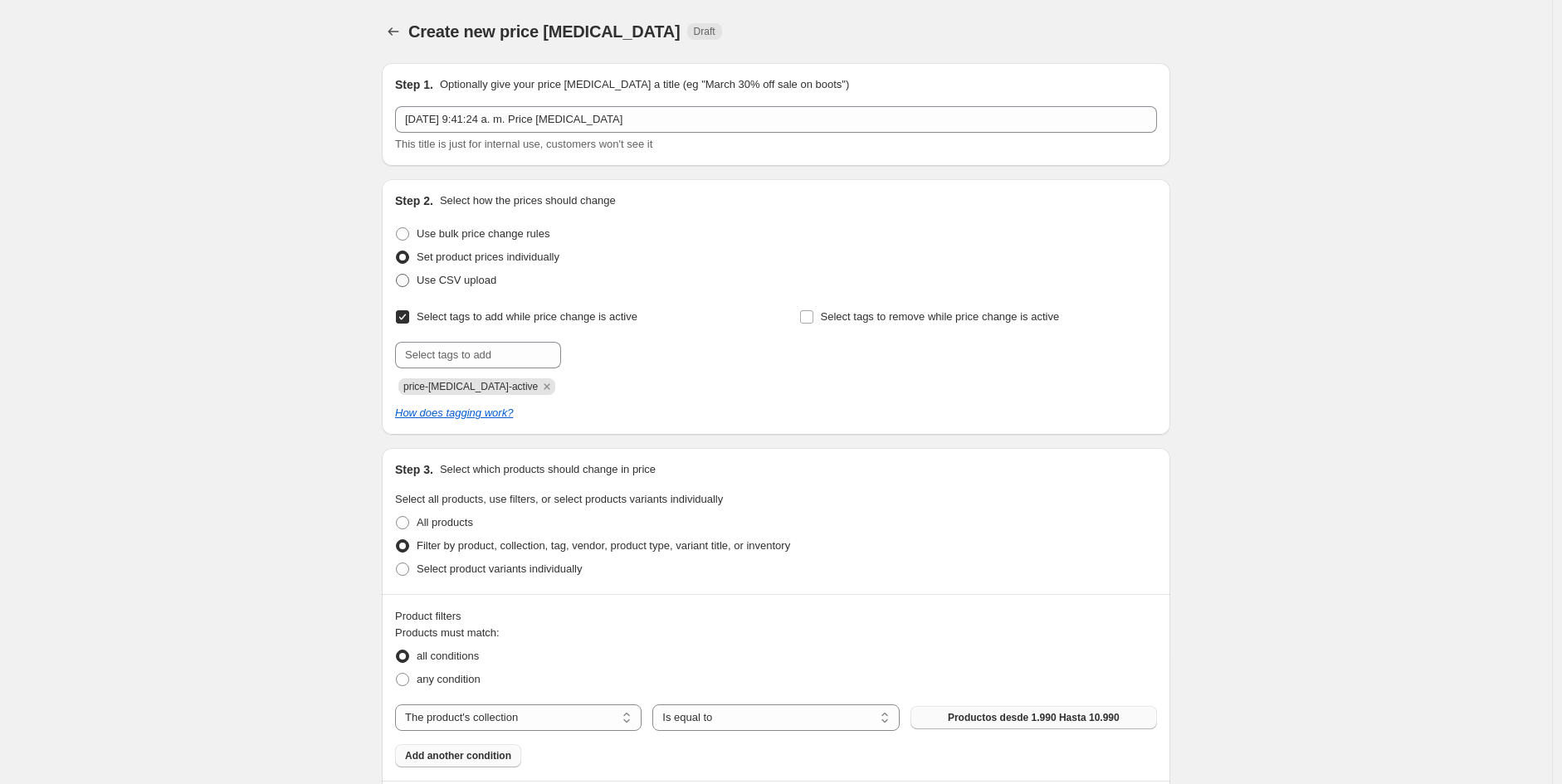
click at [407, 282] on span at bounding box center [403, 281] width 14 height 14
click at [397, 274] on input "Use CSV upload" at bounding box center [396, 274] width 1 height 1
radio input "true"
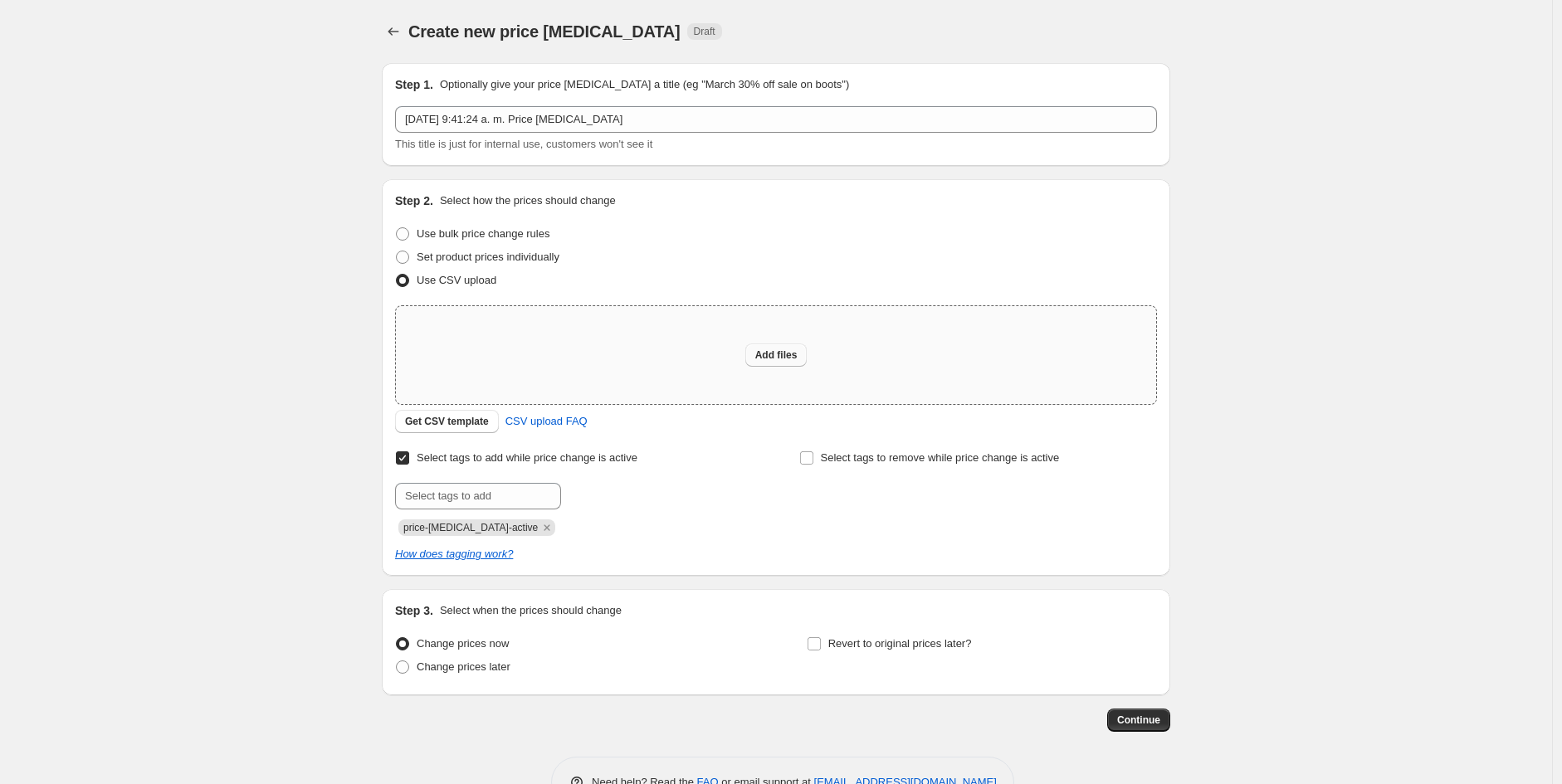
click at [791, 351] on span "Add files" at bounding box center [777, 355] width 43 height 14
click at [526, 492] on input "text" at bounding box center [478, 495] width 166 height 26
type input "P"
click at [487, 492] on input "productos" at bounding box center [478, 495] width 166 height 26
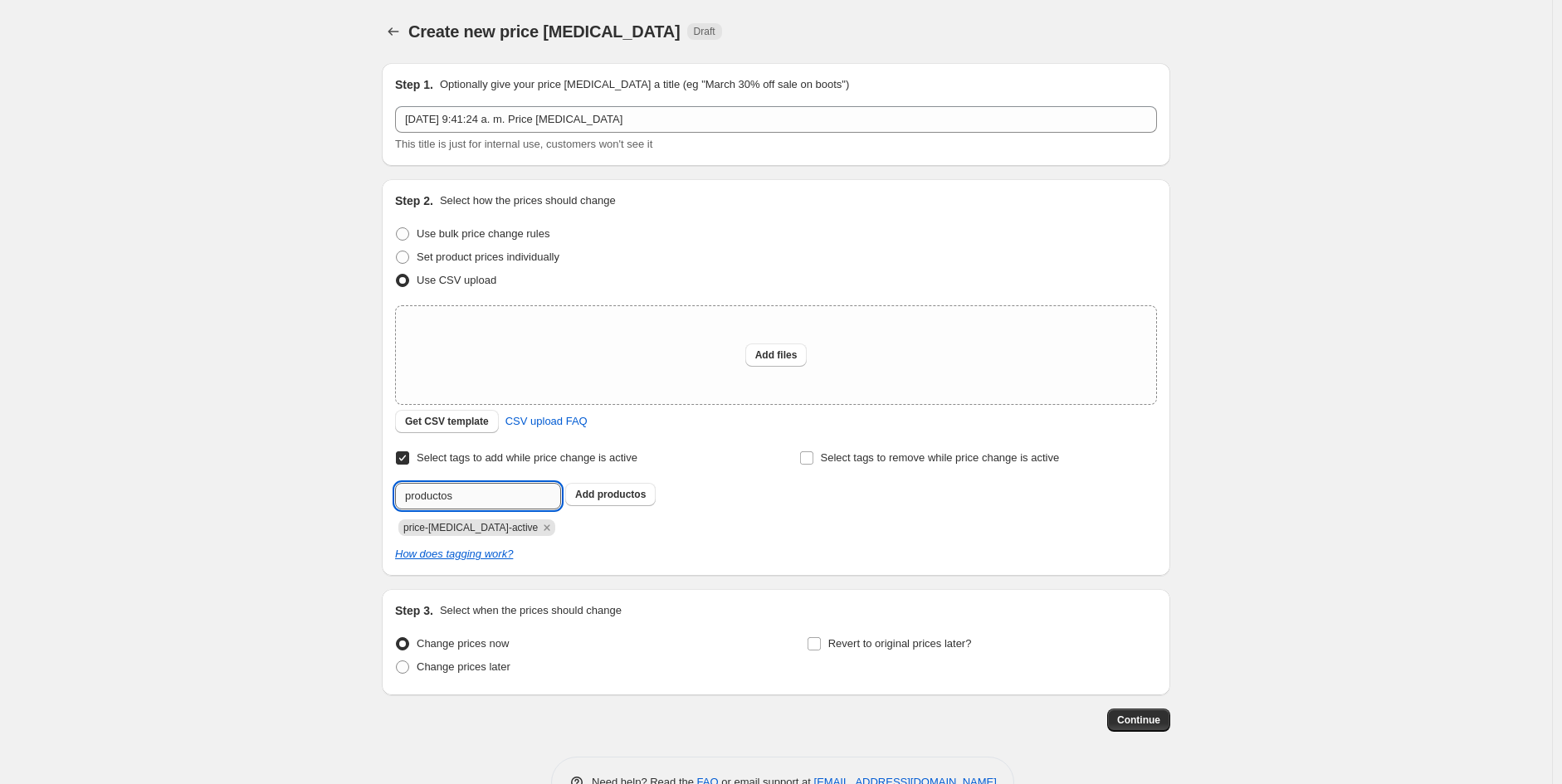
click at [487, 492] on input "productos" at bounding box center [478, 495] width 166 height 26
paste input "-desde-1990-hasta-10990"
type input "productos-desde-1990-hasta-10990"
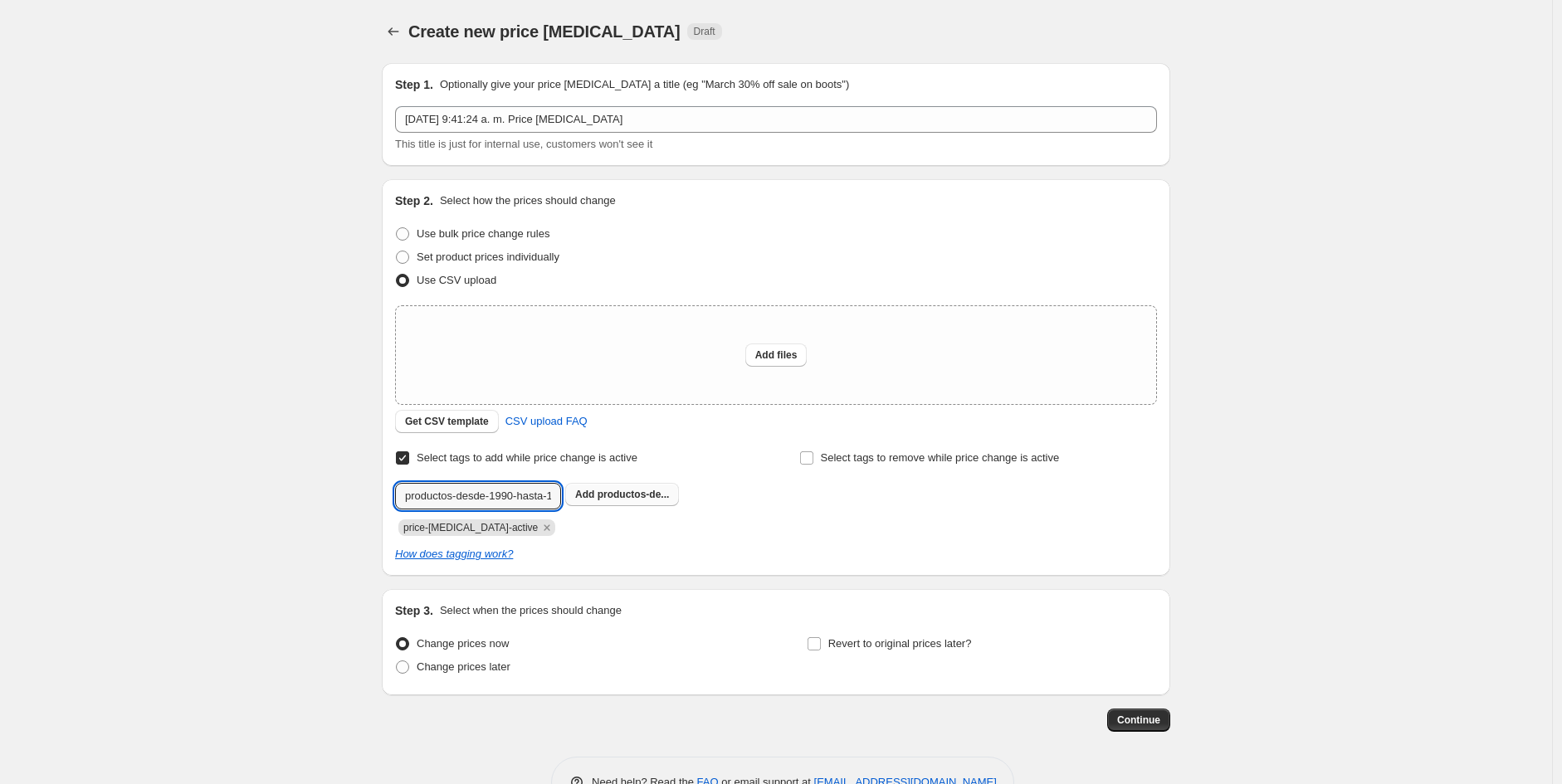
click at [616, 499] on span "productos-de..." at bounding box center [634, 494] width 72 height 12
click at [545, 529] on icon "Remove price-change-job-active" at bounding box center [548, 528] width 6 height 6
click at [1339, 272] on div "Create new price [MEDICAL_DATA]. This page is ready Create new price [MEDICAL_D…" at bounding box center [776, 416] width 1552 height 833
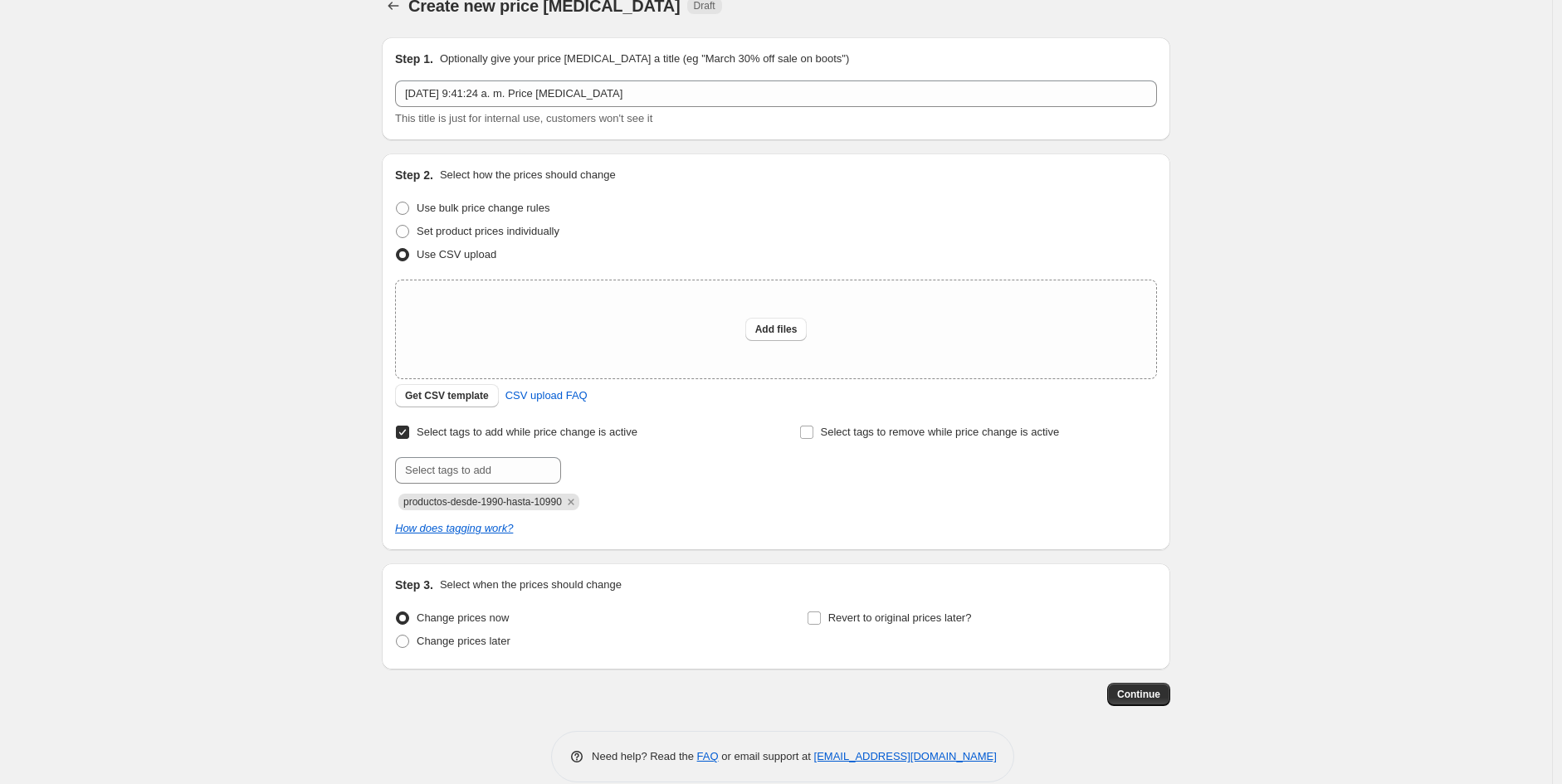
scroll to position [48, 0]
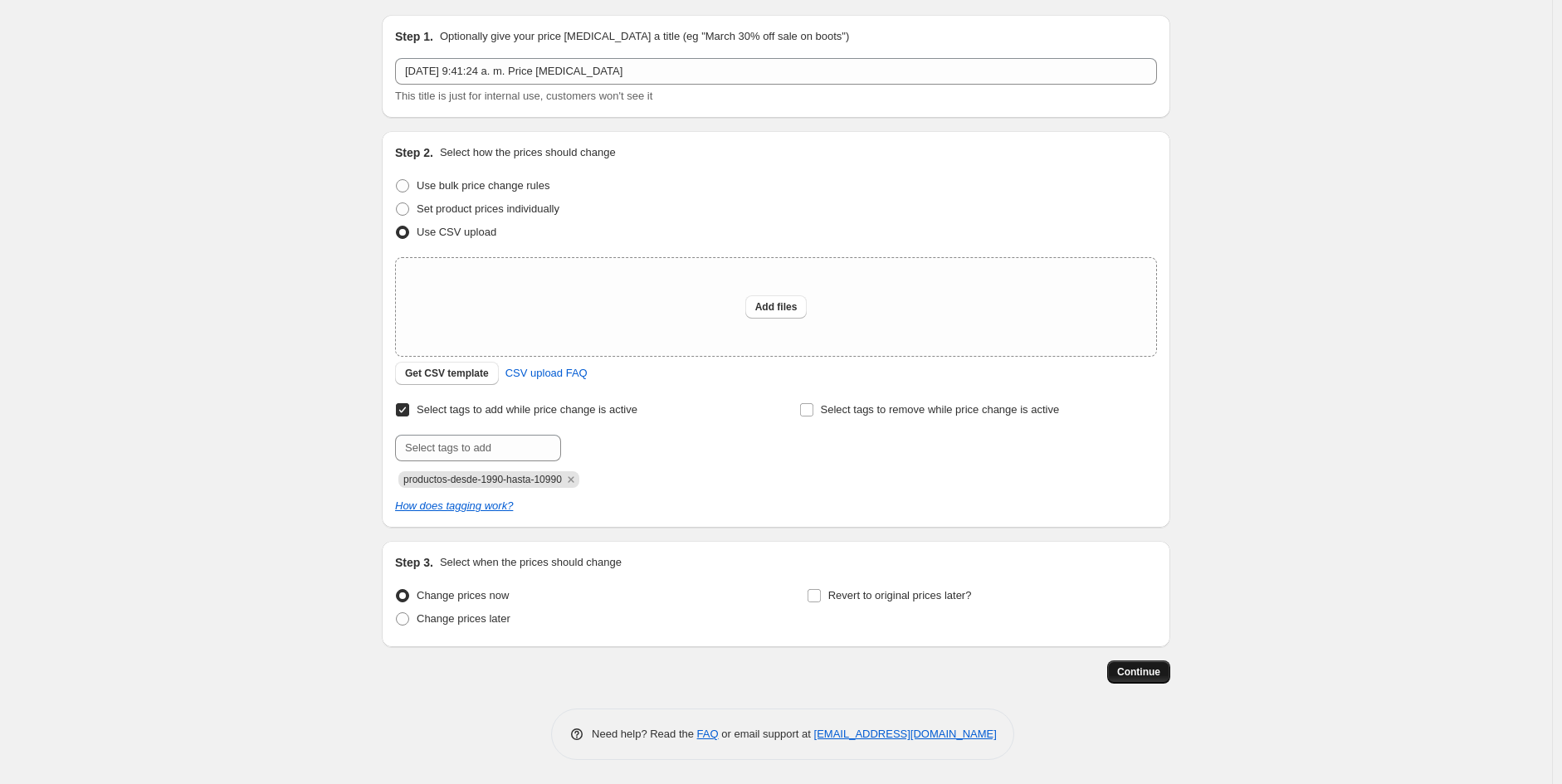
click at [1150, 670] on span "Continue" at bounding box center [1138, 672] width 43 height 14
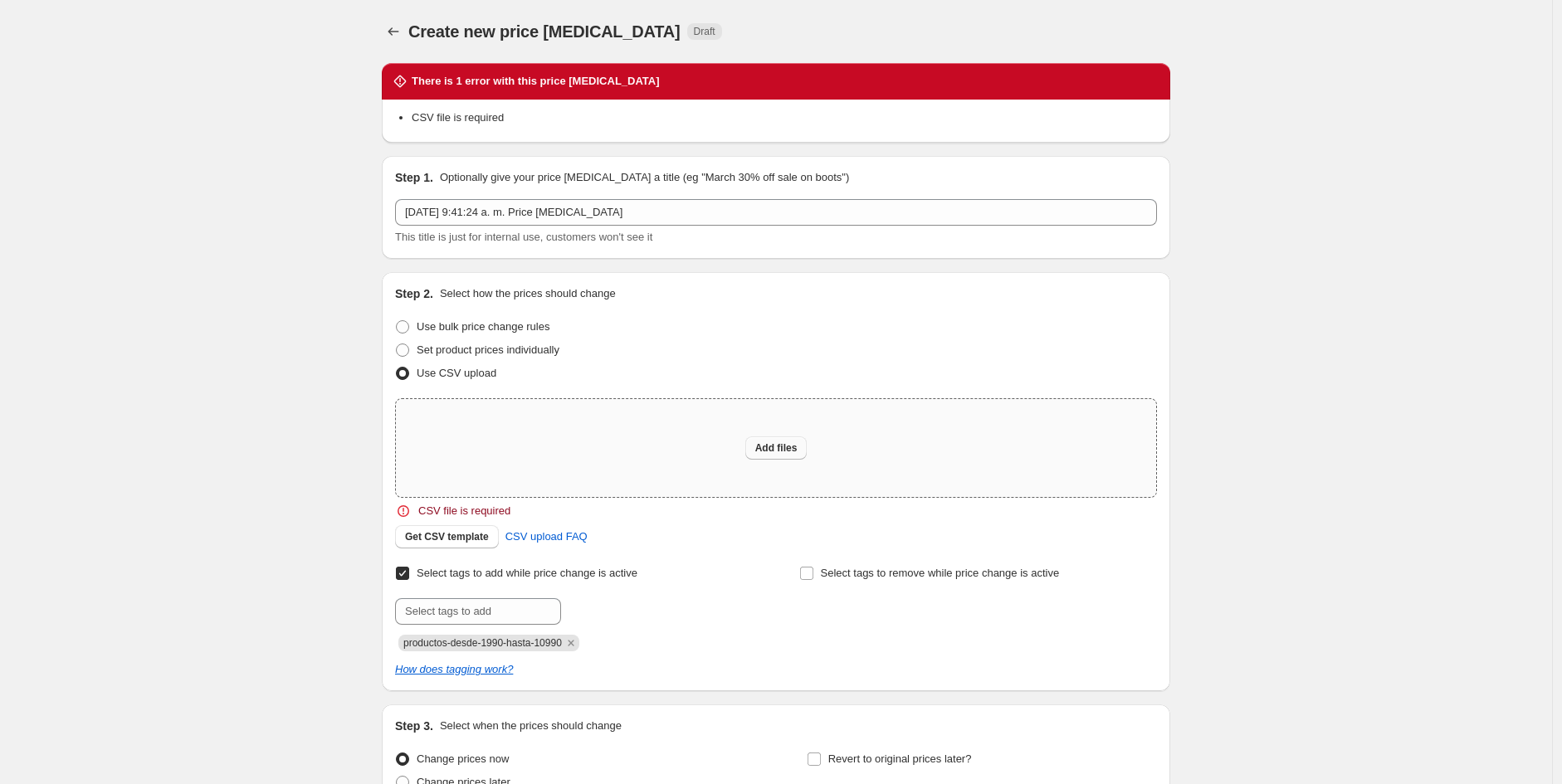
click at [759, 447] on button "Add files" at bounding box center [777, 448] width 62 height 23
click at [434, 533] on span "Get CSV template" at bounding box center [446, 537] width 84 height 14
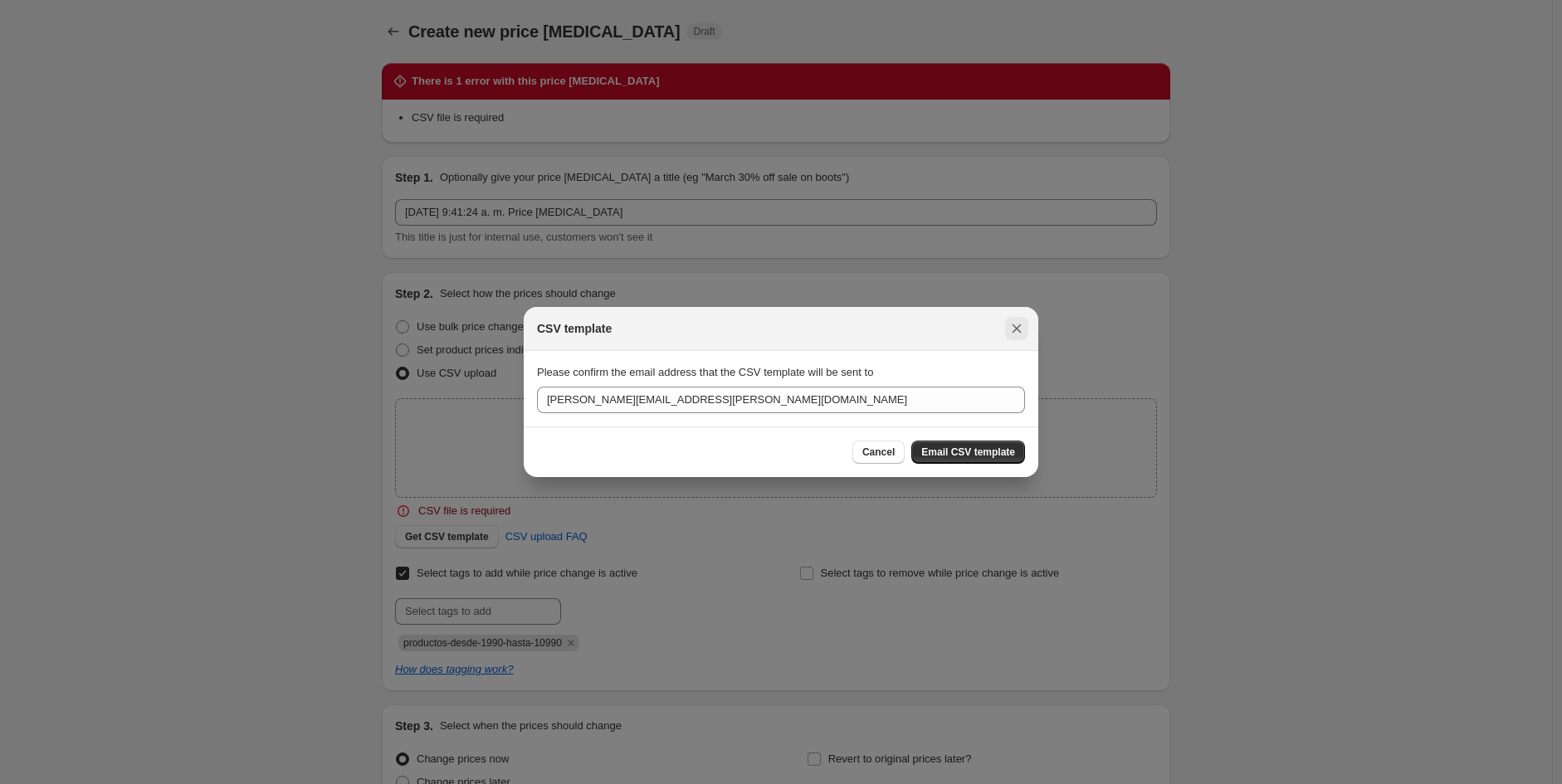
click at [1022, 325] on icon "Close" at bounding box center [1016, 328] width 16 height 16
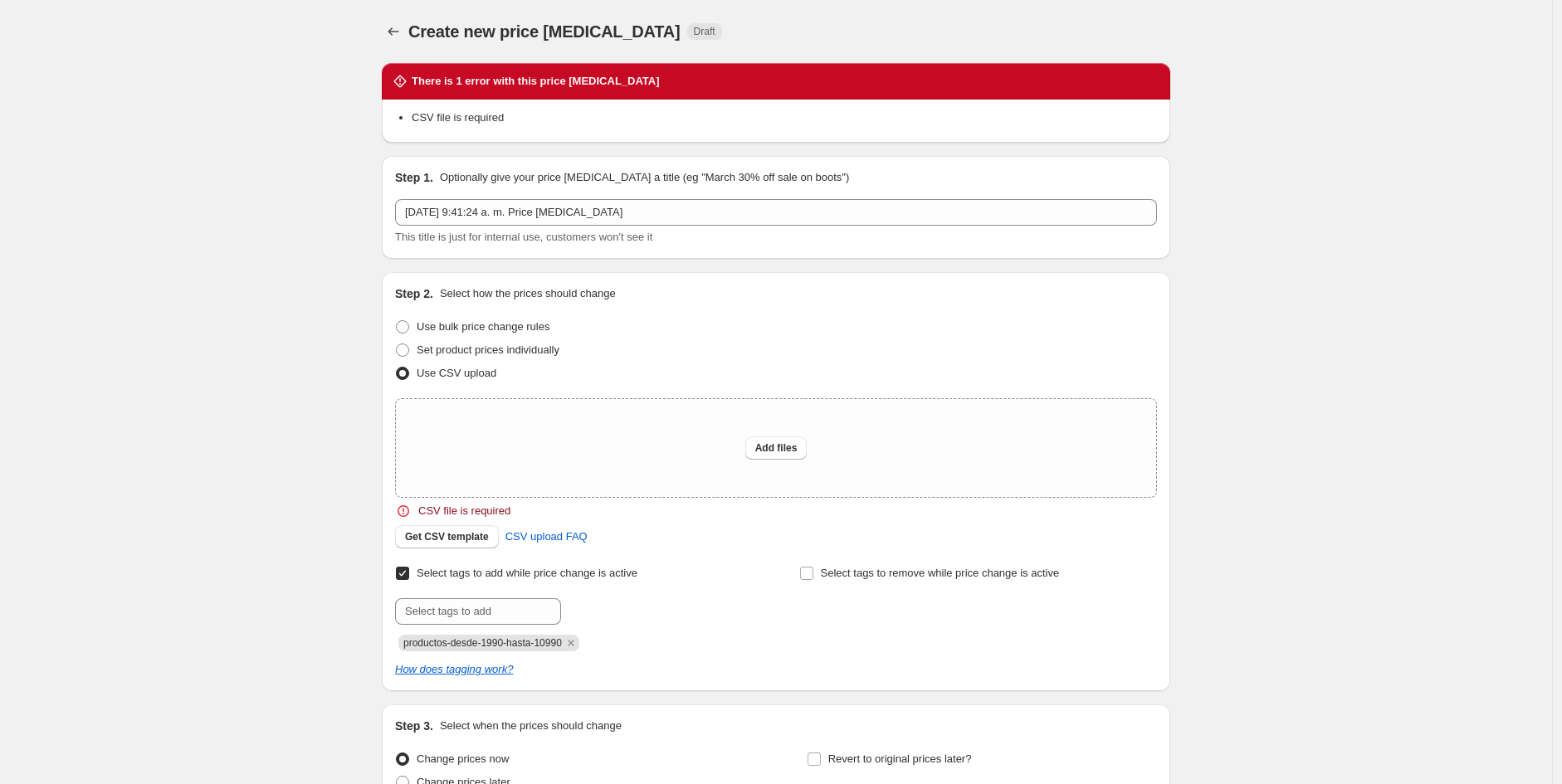
click at [305, 280] on div "Create new price [MEDICAL_DATA]. This page is ready Create new price [MEDICAL_D…" at bounding box center [776, 474] width 1552 height 948
click at [1430, 210] on div "Create new price [MEDICAL_DATA]. This page is ready Create new price [MEDICAL_D…" at bounding box center [776, 474] width 1552 height 948
click at [221, 305] on div "Create new price [MEDICAL_DATA]. This page is ready Create new price [MEDICAL_D…" at bounding box center [776, 474] width 1552 height 948
drag, startPoint x: 1434, startPoint y: 4, endPoint x: 274, endPoint y: 257, distance: 1187.3
click at [322, 273] on div "Create new price [MEDICAL_DATA]. This page is ready Create new price [MEDICAL_D…" at bounding box center [776, 474] width 1552 height 948
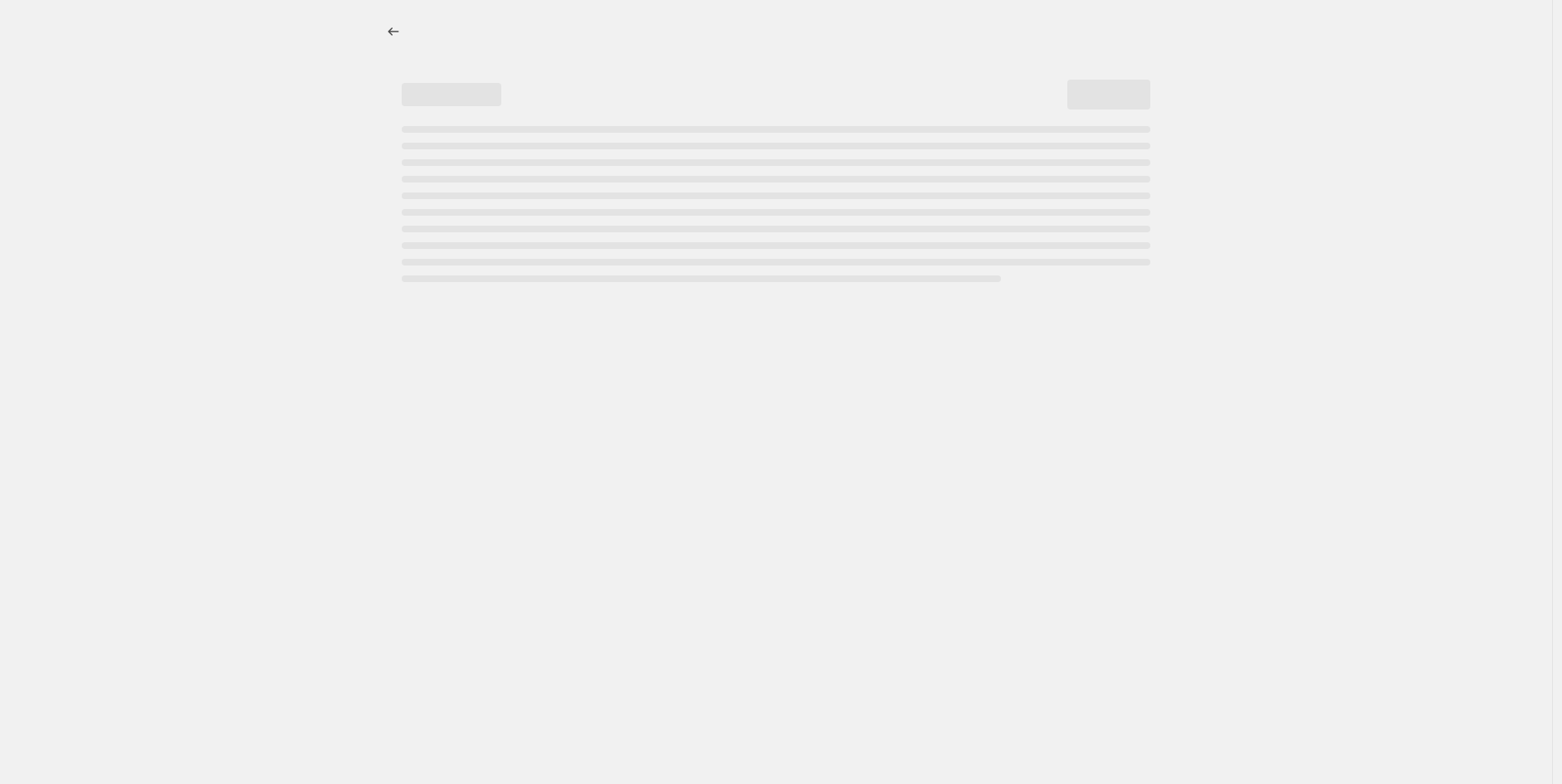
select select "percentage"
